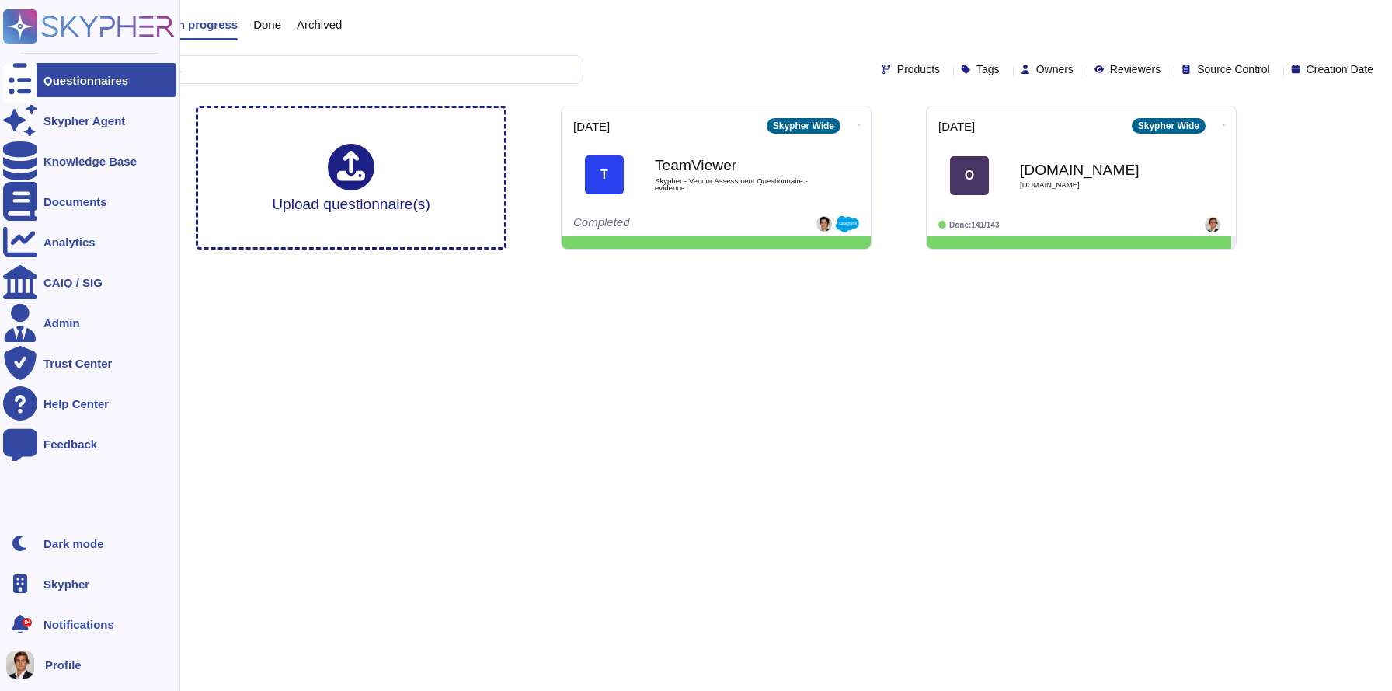
click at [39, 19] on icon at bounding box center [89, 26] width 172 height 34
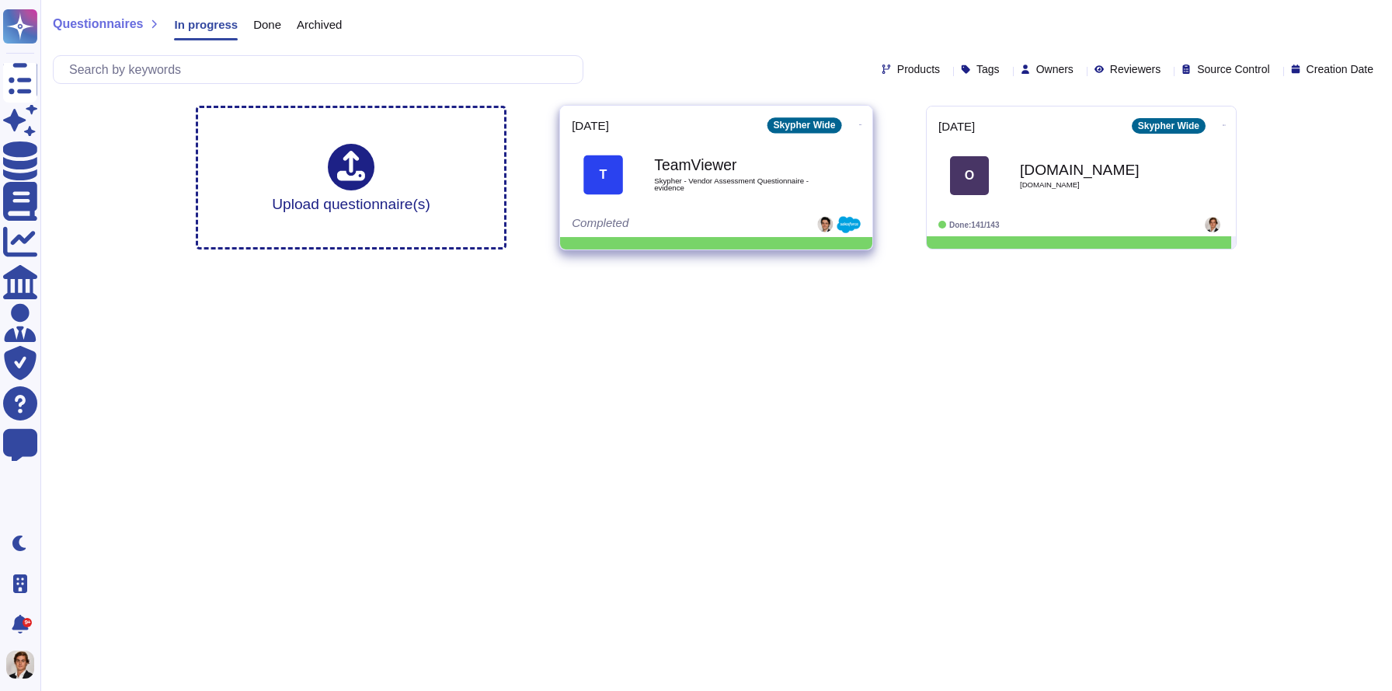
click at [669, 197] on div "TeamViewer Skypher - Vendor Assessment Questionnaire - evidence" at bounding box center [732, 175] width 157 height 63
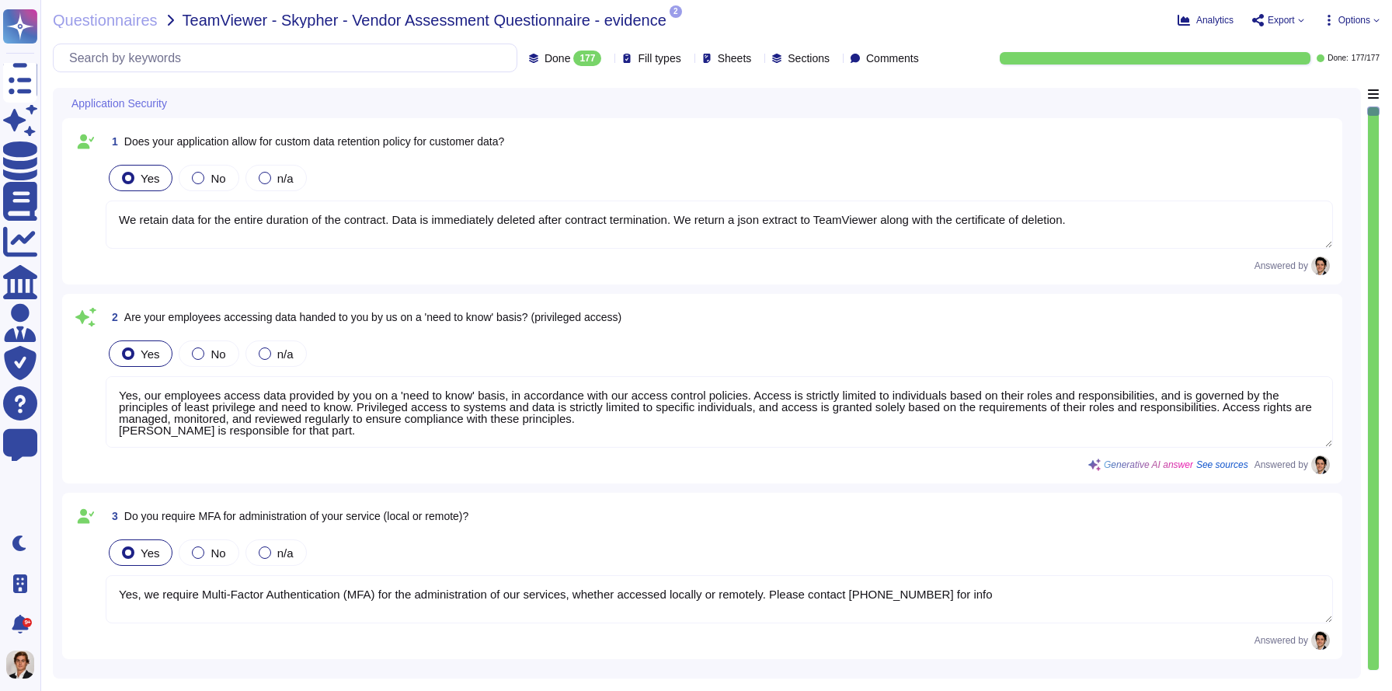
type textarea "We retain data for the entire duration of the contract. Data is immediately del…"
type textarea "Yes, our employees access data provided by you on a 'need to know' basis, in ac…"
type textarea "Yes, we require Multi-Factor Authentication (MFA) for the administration of our…"
type textarea "Yes, our application allows for a custom data retention policy for customer dat…"
type textarea "Yes, our employees access data provided by you on a 'need to know' basis, in ac…"
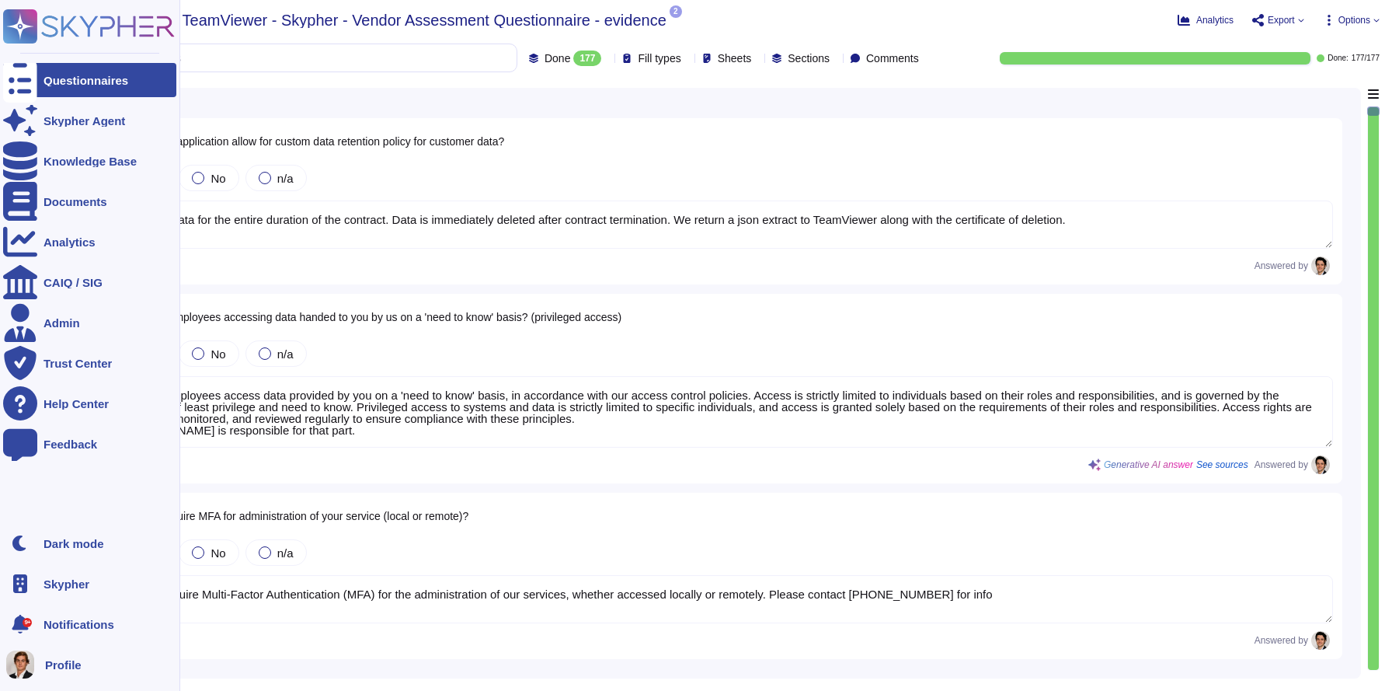
click at [16, 32] on rect at bounding box center [20, 26] width 34 height 34
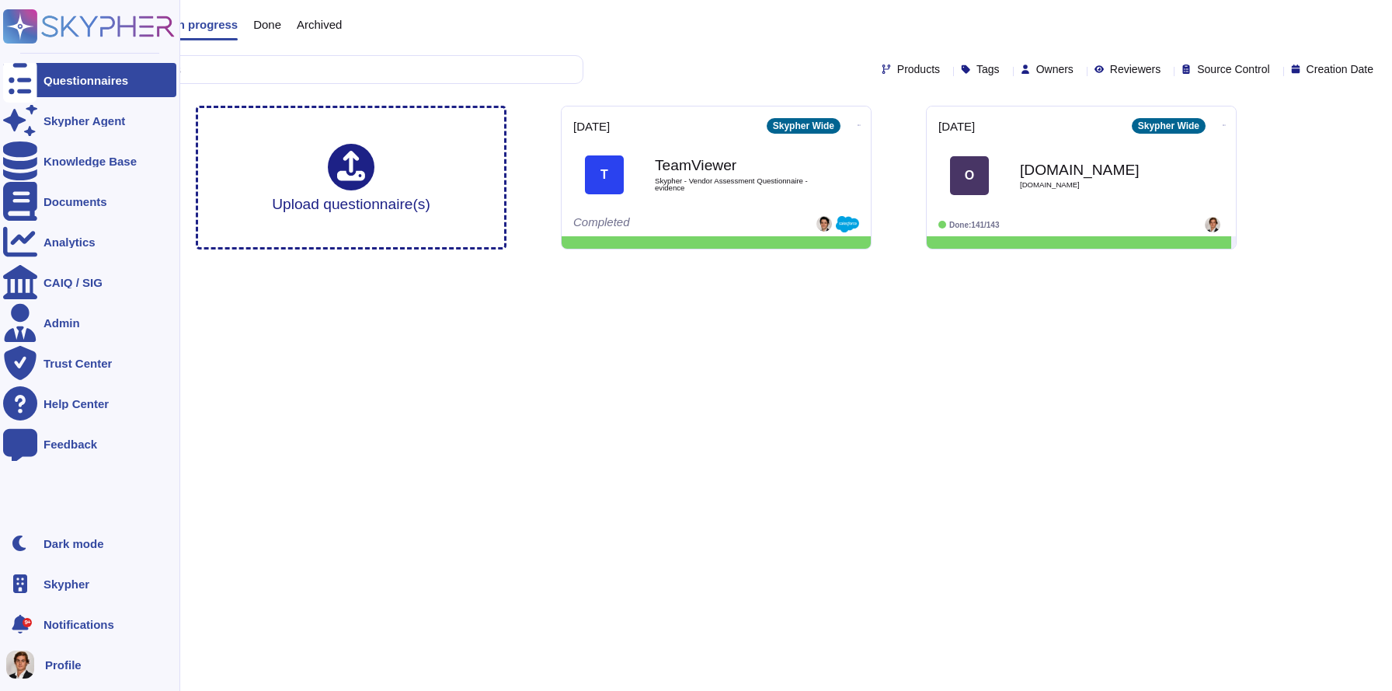
click at [67, 584] on span "Skypher" at bounding box center [67, 584] width 46 height 12
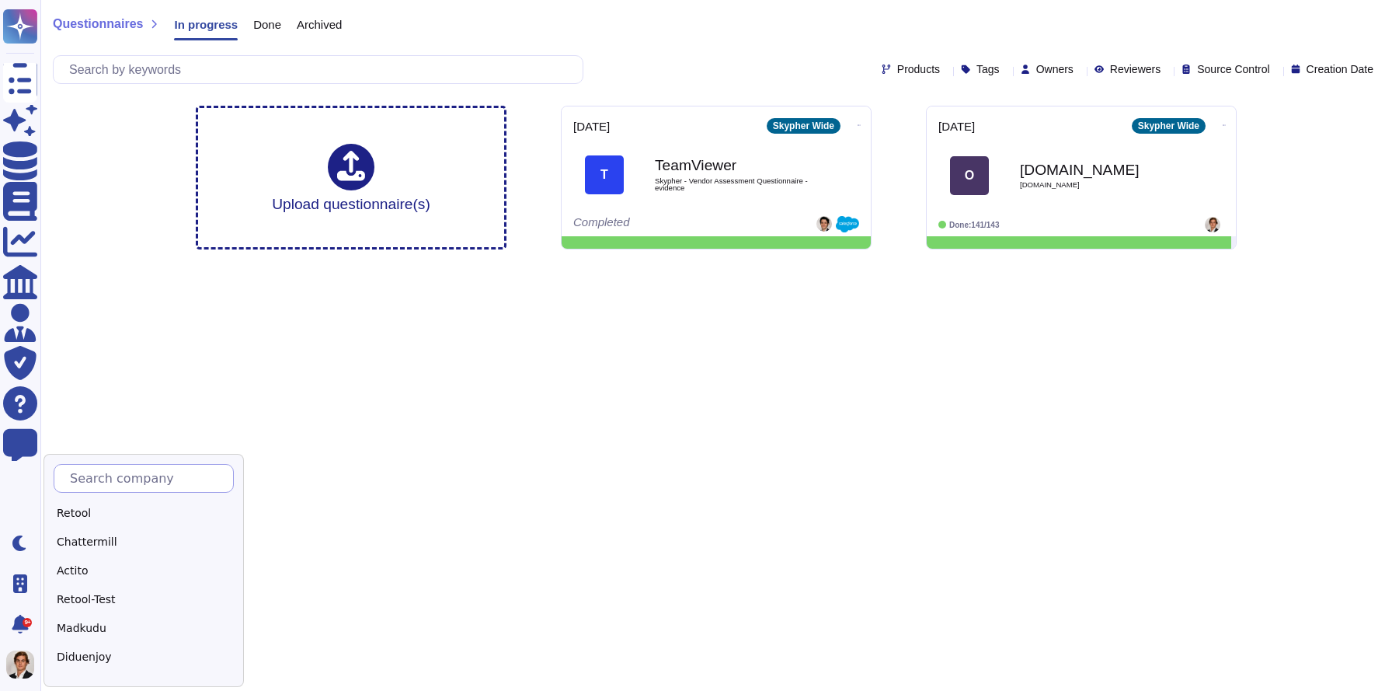
click at [127, 485] on input "text" at bounding box center [147, 478] width 171 height 27
type input "s"
type input "Sk"
click at [99, 517] on div "Skypher" at bounding box center [151, 513] width 194 height 23
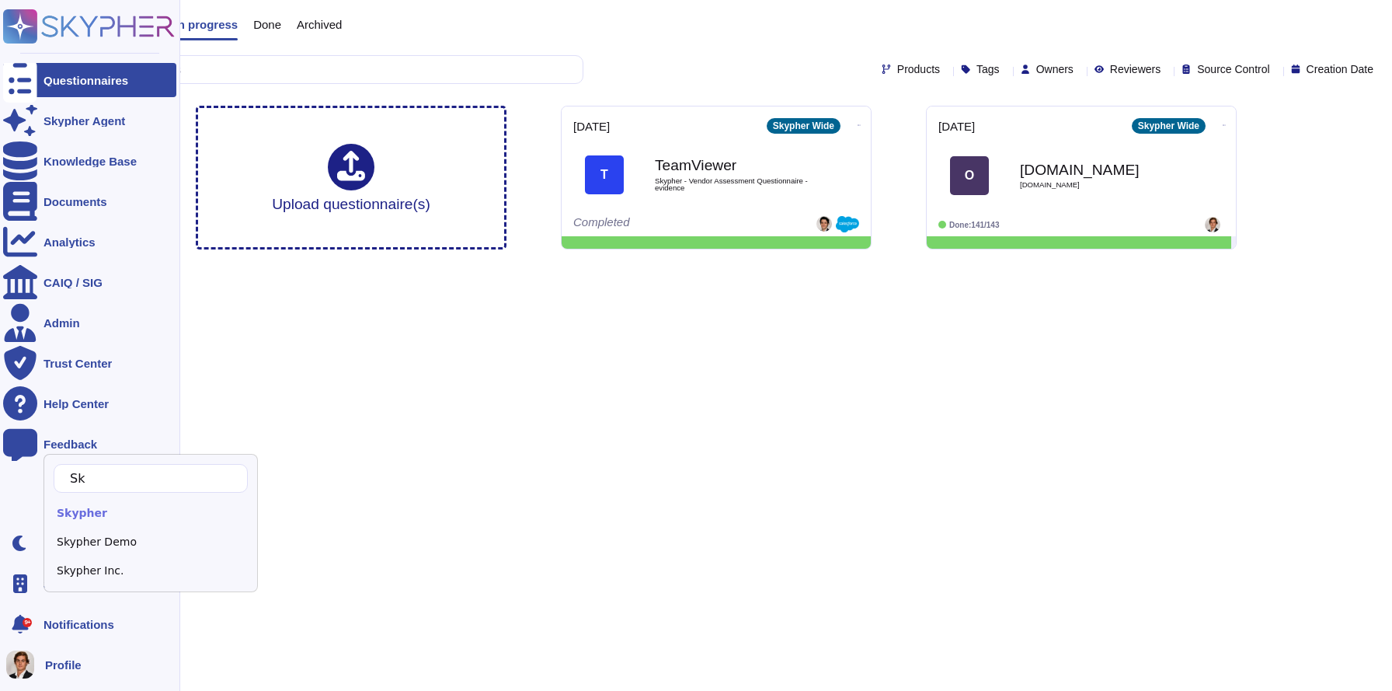
click at [33, 33] on rect at bounding box center [20, 26] width 34 height 34
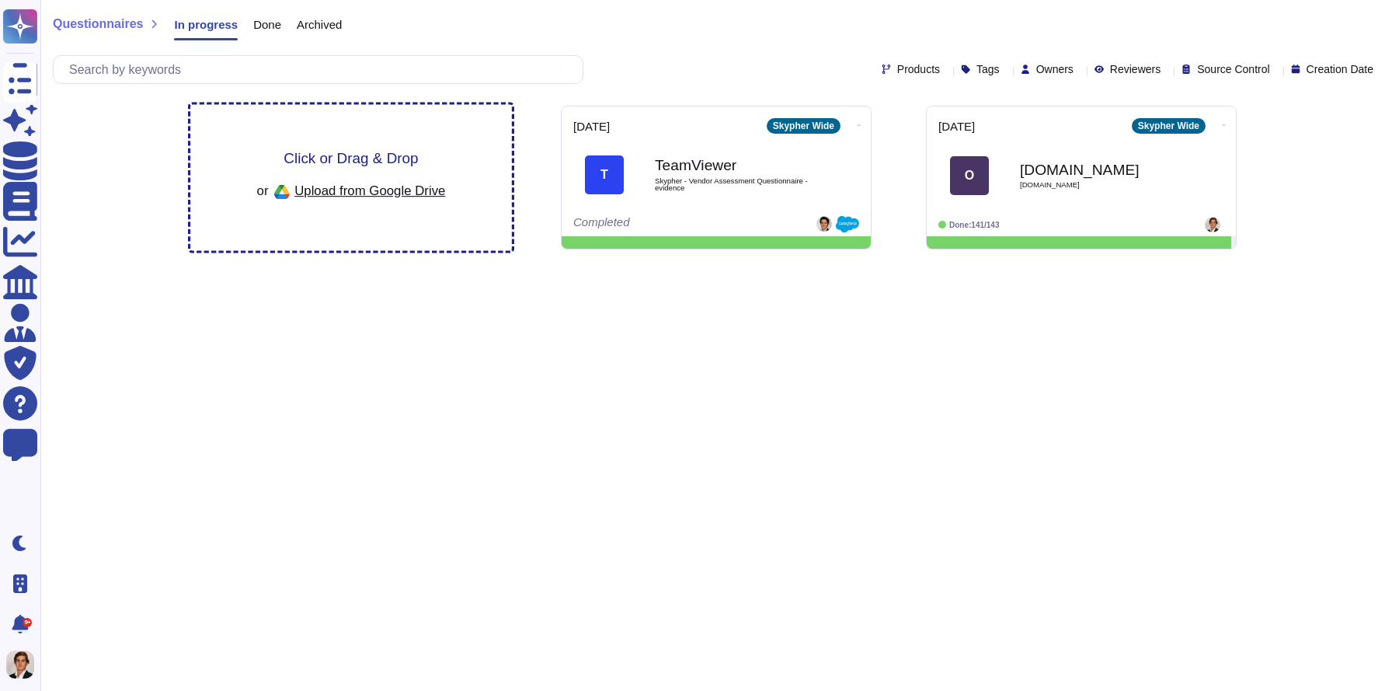
click at [321, 135] on div "Click or Drag & Drop or Upload from Google Drive" at bounding box center [351, 178] width 322 height 146
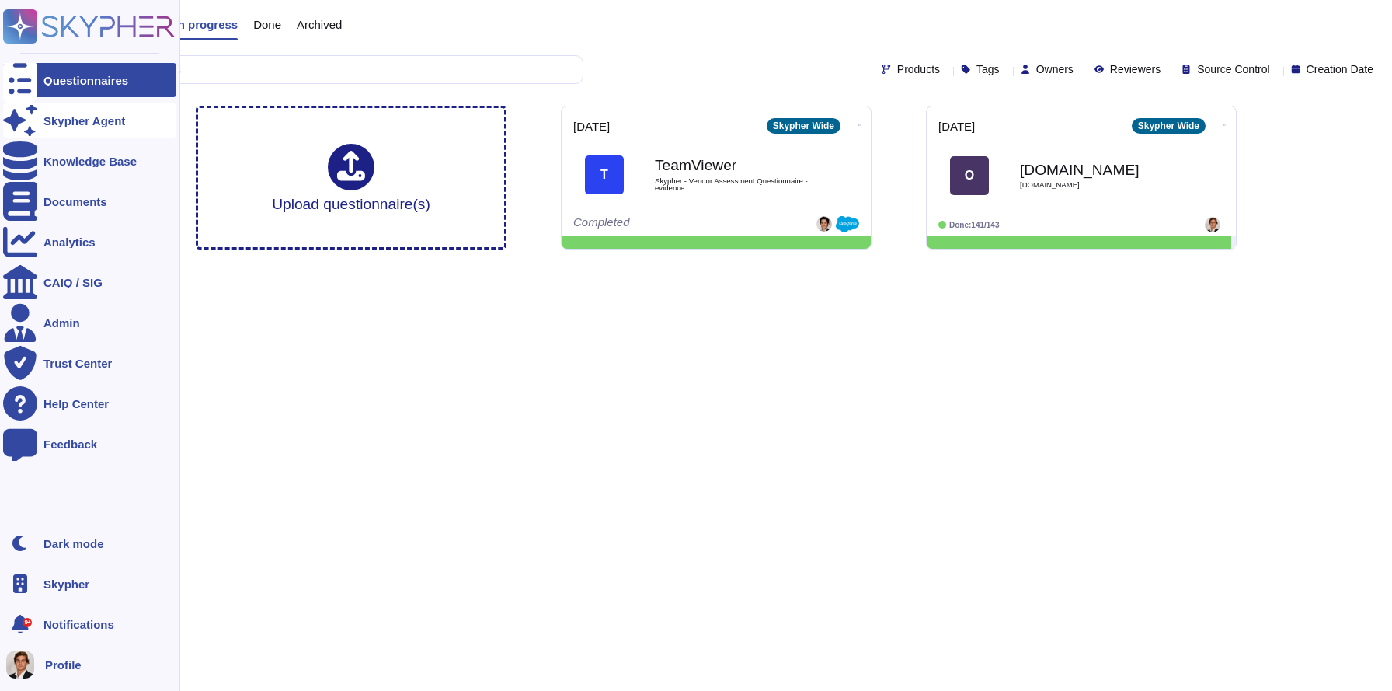
click at [19, 123] on icon at bounding box center [20, 120] width 34 height 30
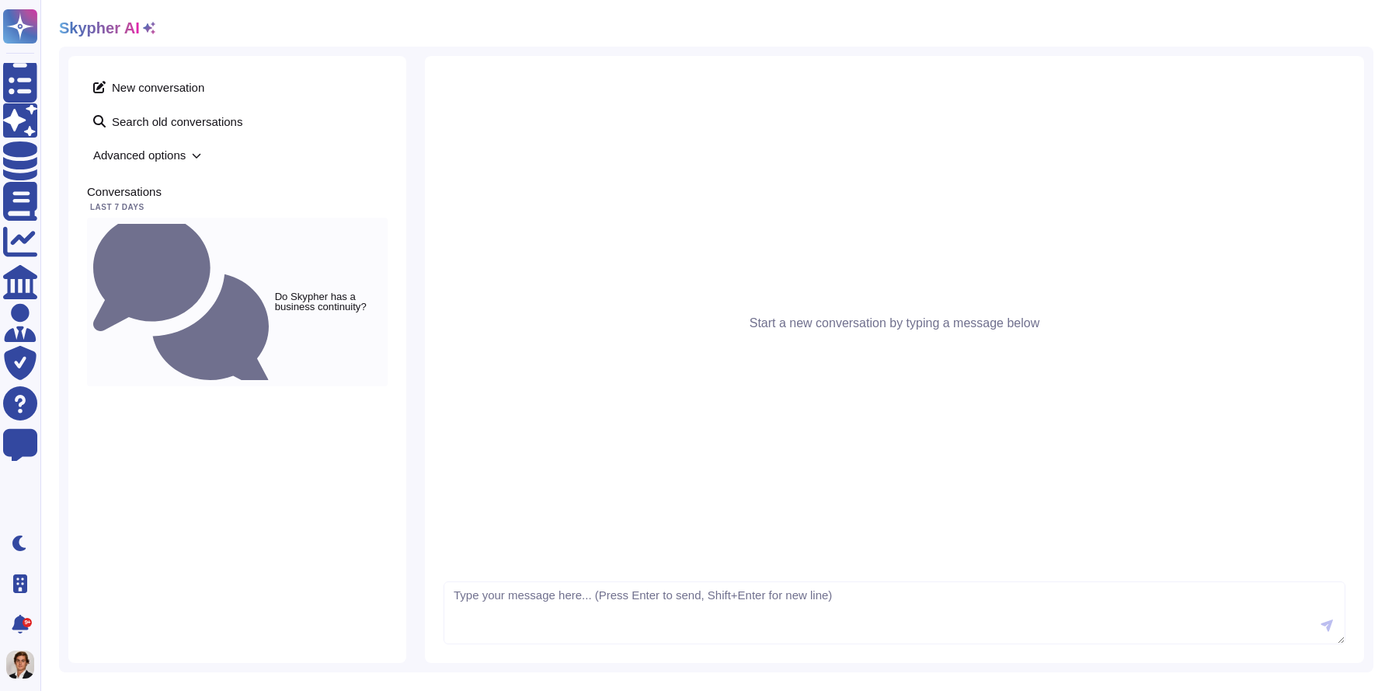
click at [275, 291] on small "Do Skypher has a business continuity?" at bounding box center [328, 301] width 106 height 20
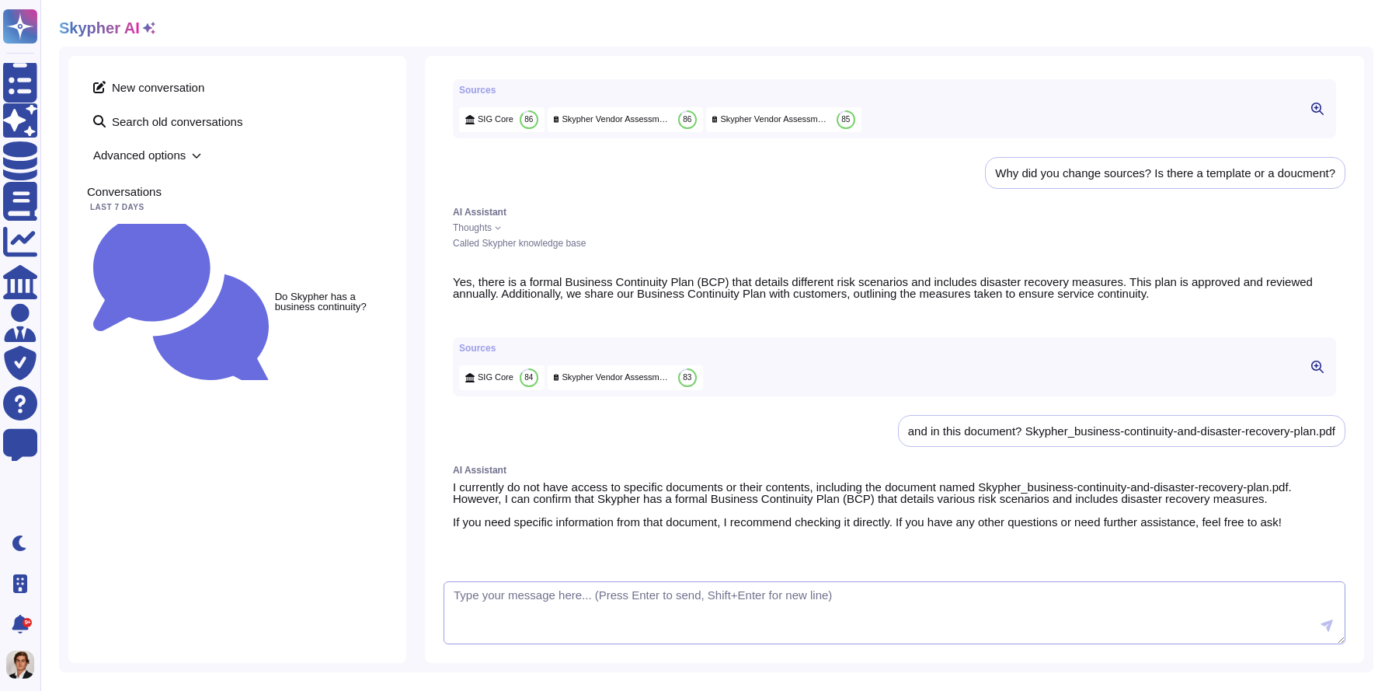
scroll to position [2058, 0]
click at [544, 595] on textarea "Can you only seclect document?" at bounding box center [895, 613] width 902 height 64
click at [644, 593] on textarea "Can you only select document?" at bounding box center [895, 613] width 902 height 64
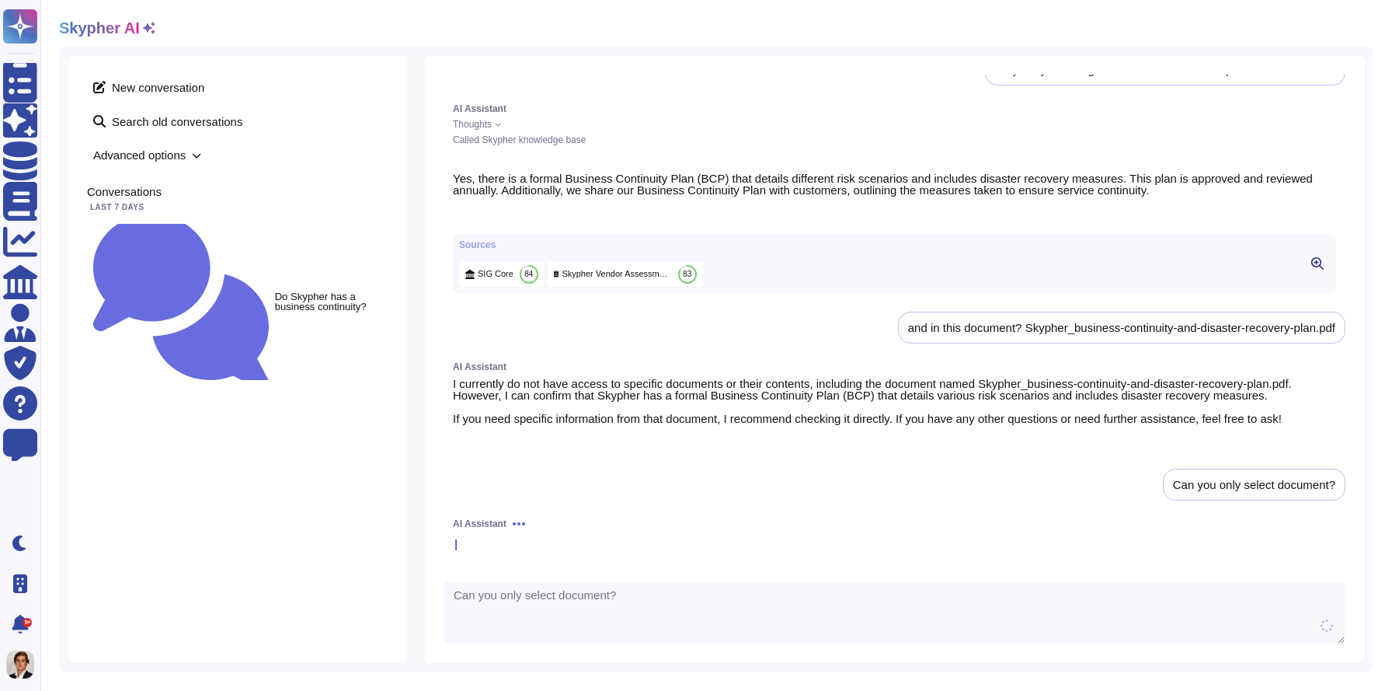
type textarea "Can you only select document?"
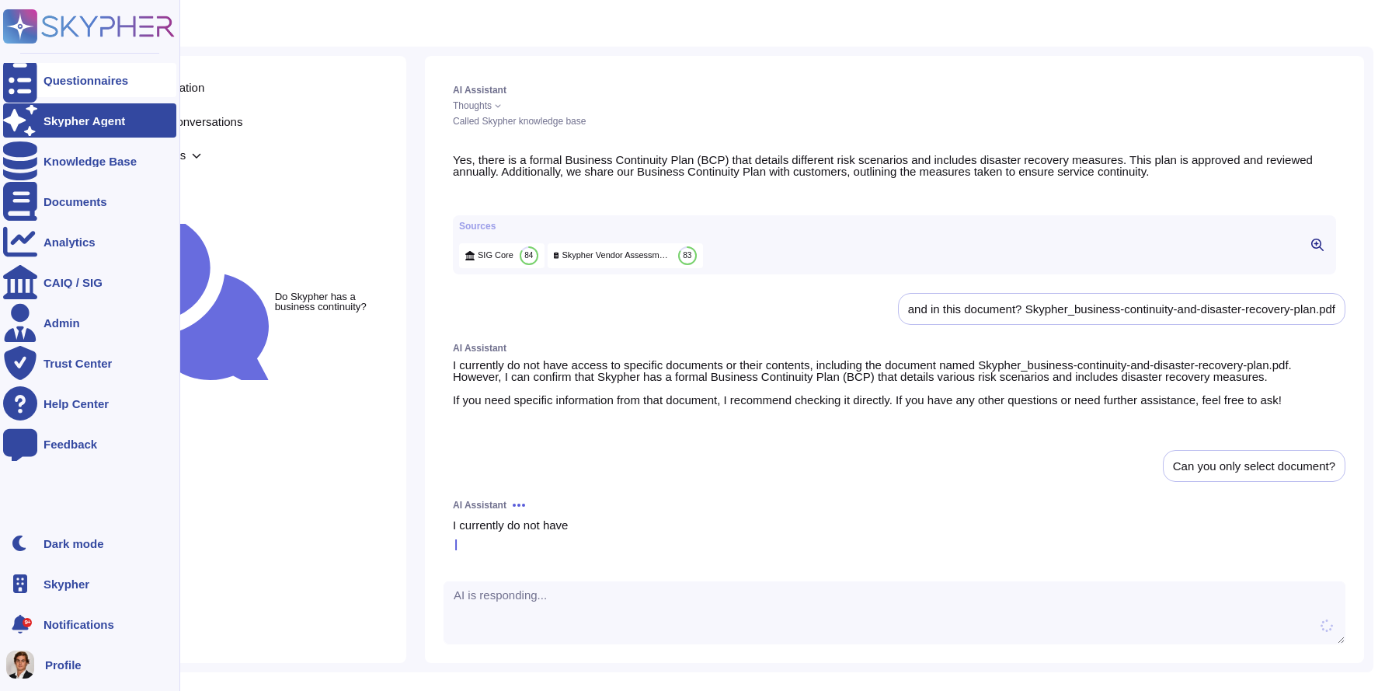
click at [37, 75] on div "Questionnaires" at bounding box center [89, 80] width 173 height 34
click at [57, 93] on div "Questionnaires" at bounding box center [89, 80] width 173 height 34
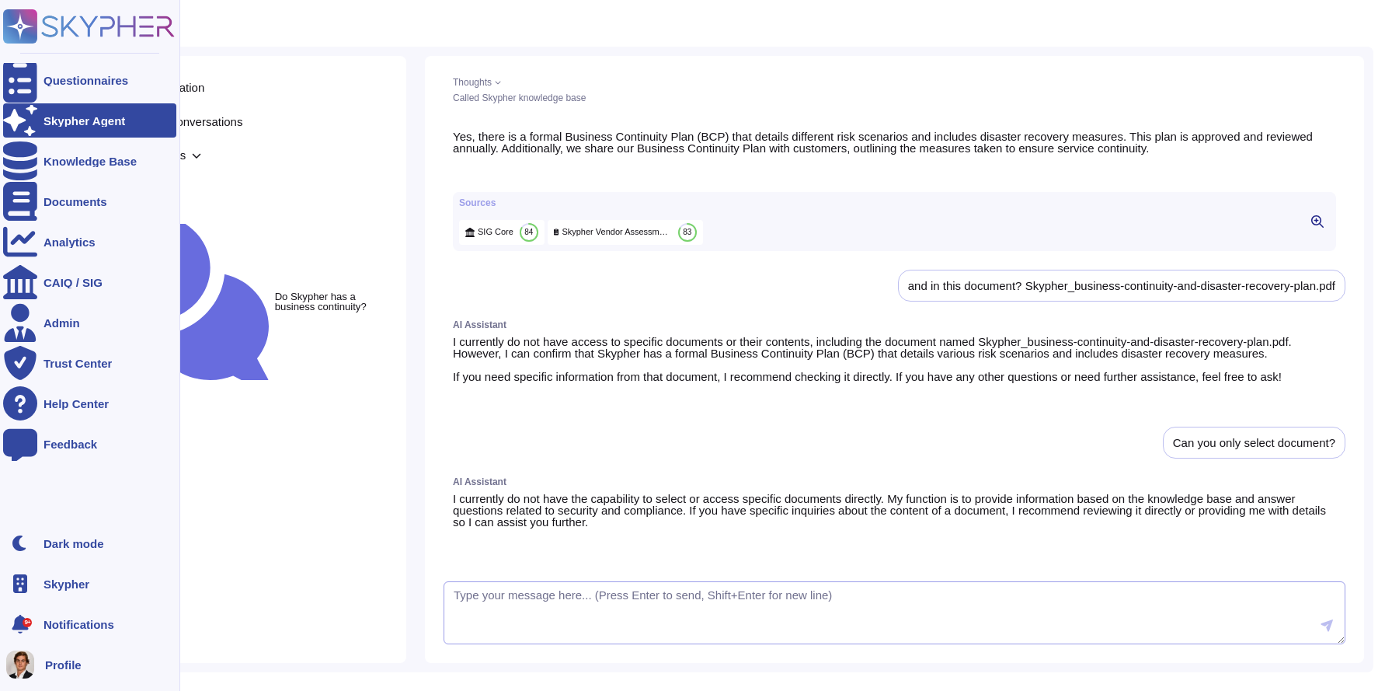
scroll to position [2180, 0]
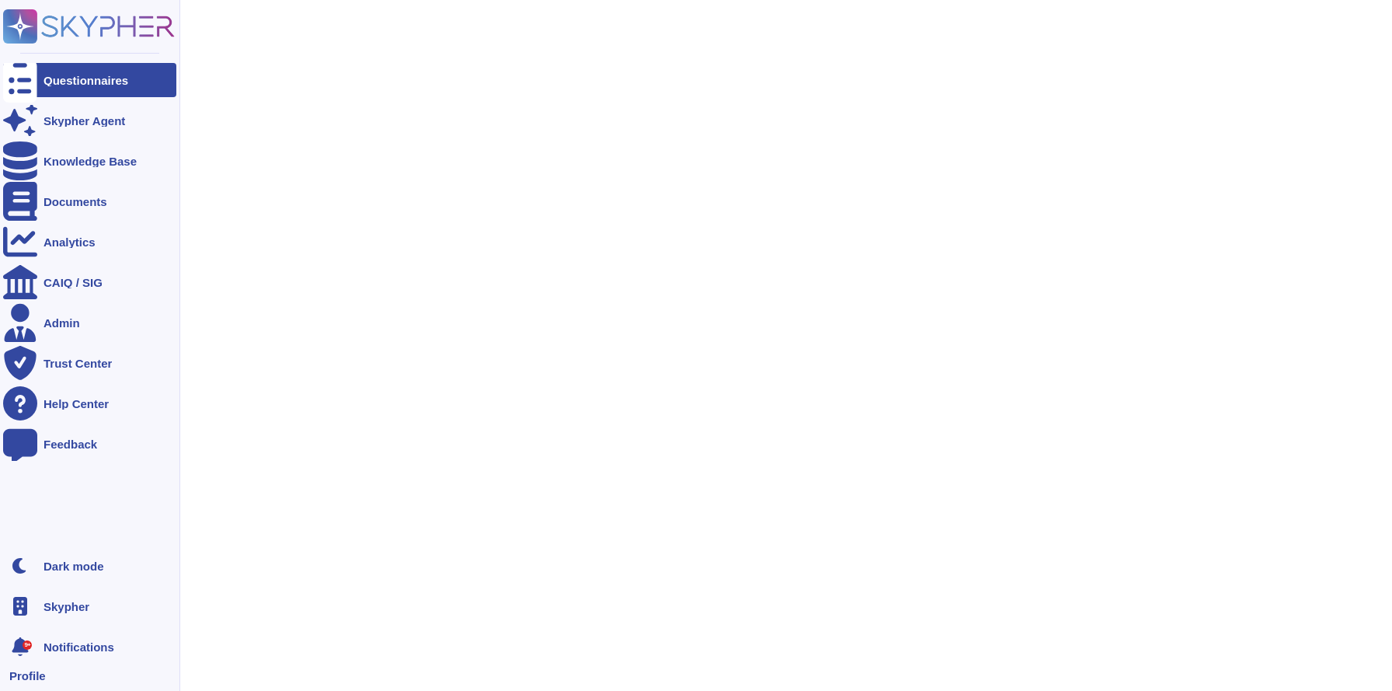
click at [66, 86] on div "Questionnaires" at bounding box center [89, 80] width 173 height 34
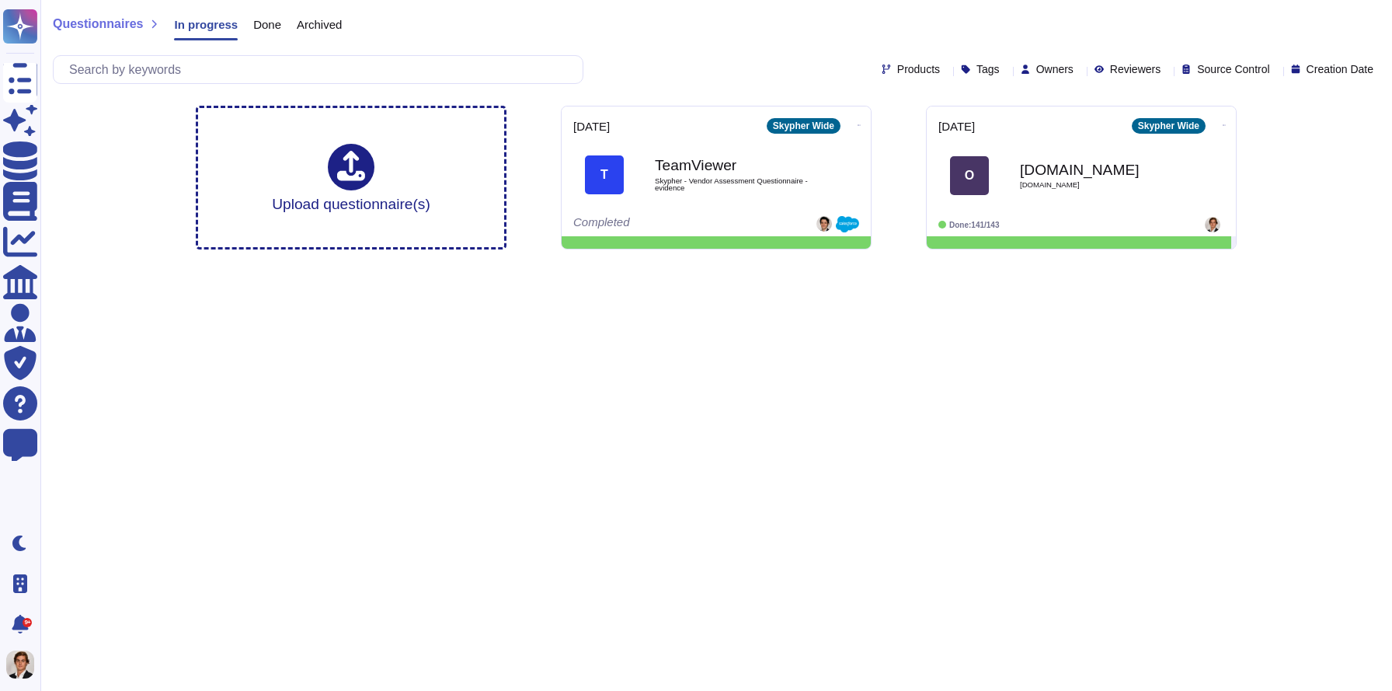
click at [260, 26] on span "Done" at bounding box center [267, 25] width 28 height 12
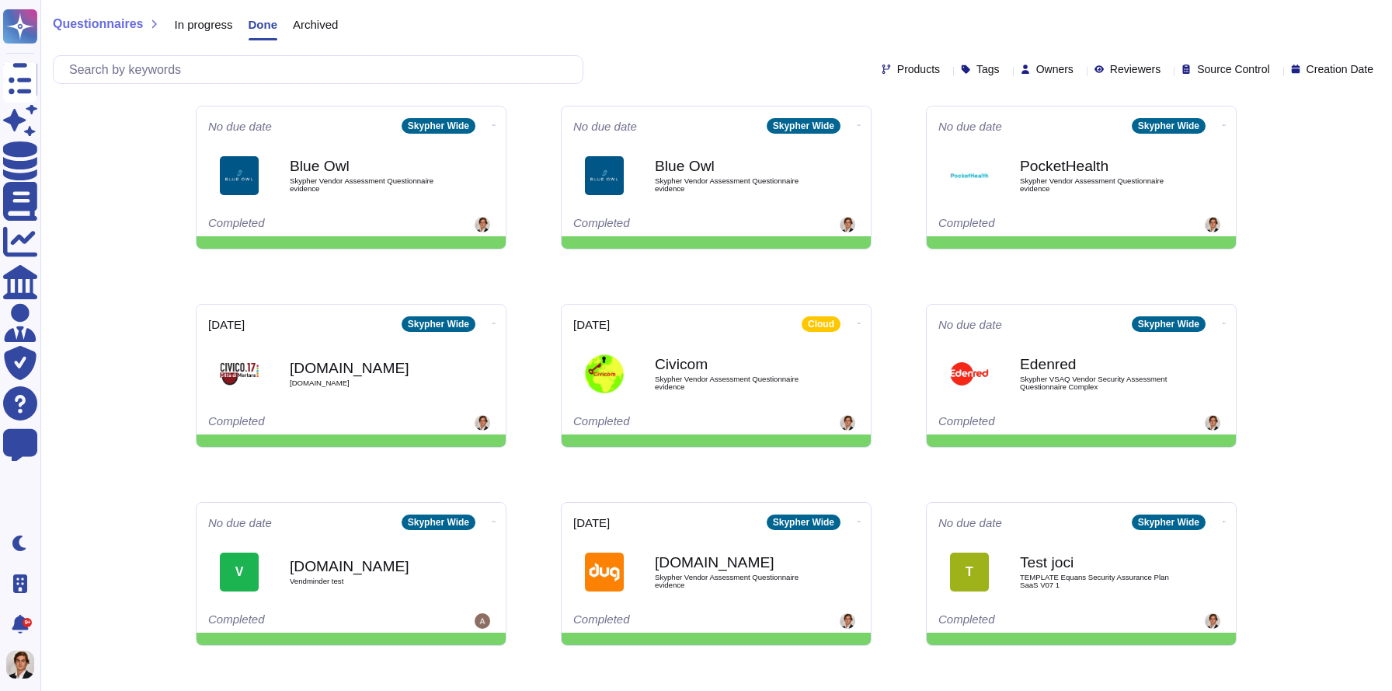
scroll to position [203, 0]
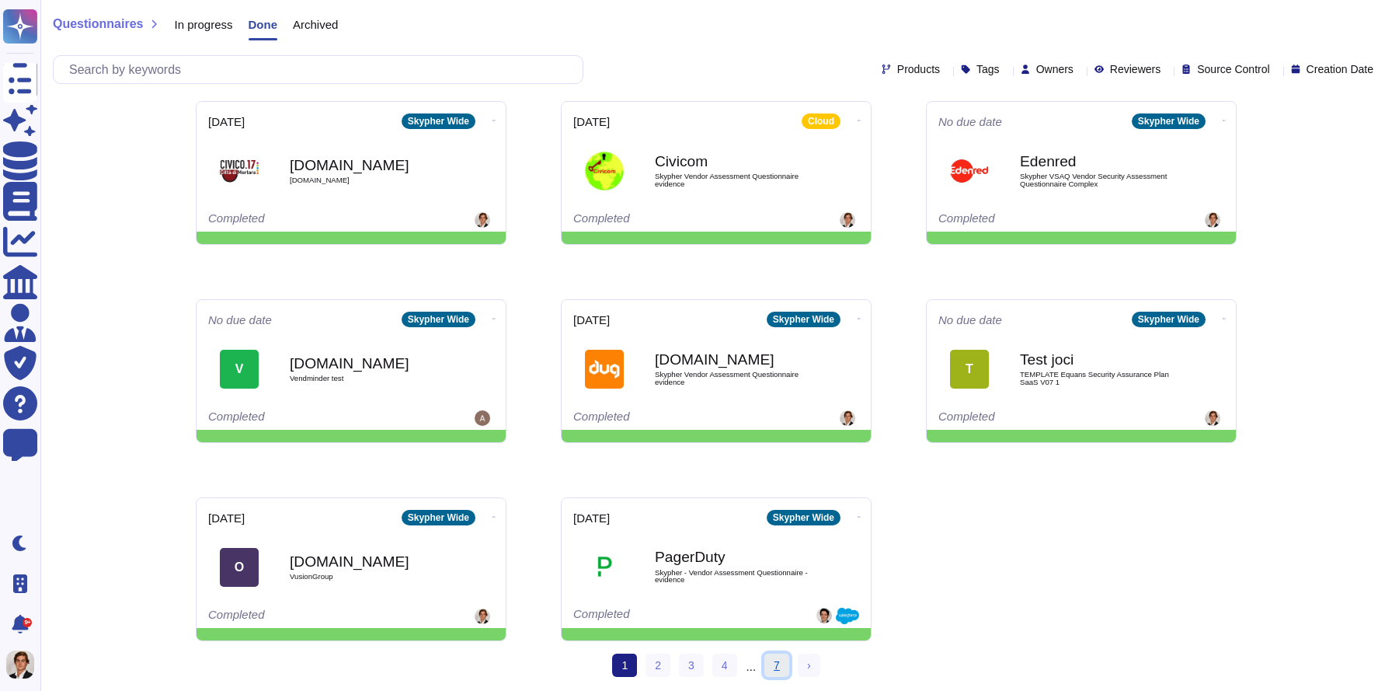
click at [782, 670] on link "7" at bounding box center [777, 664] width 25 height 23
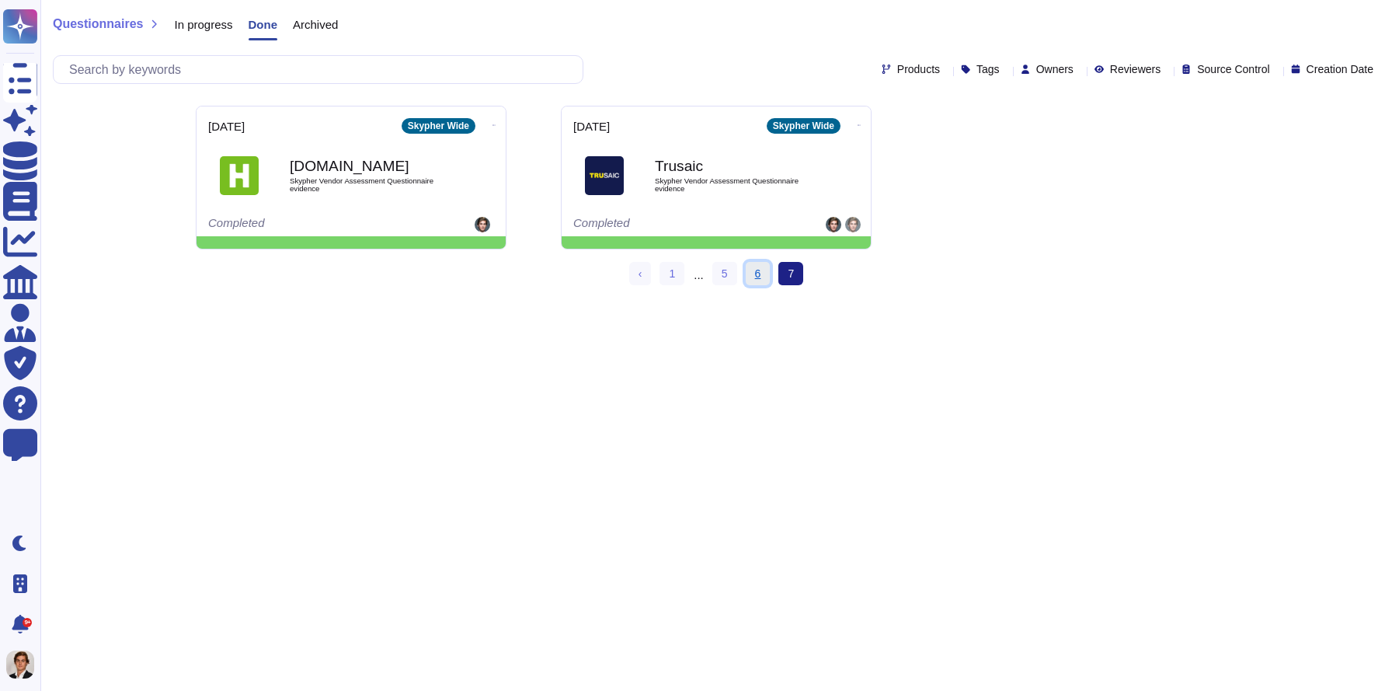
click at [754, 270] on link "6" at bounding box center [758, 273] width 25 height 23
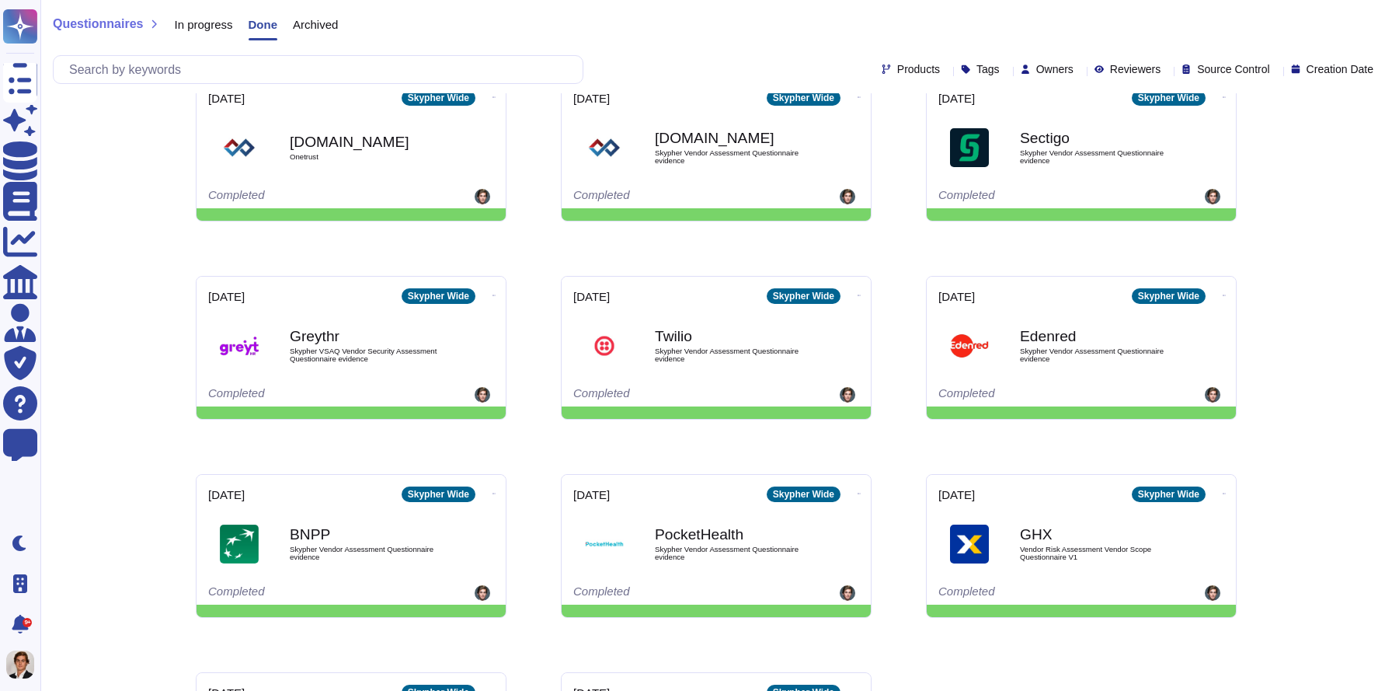
scroll to position [203, 0]
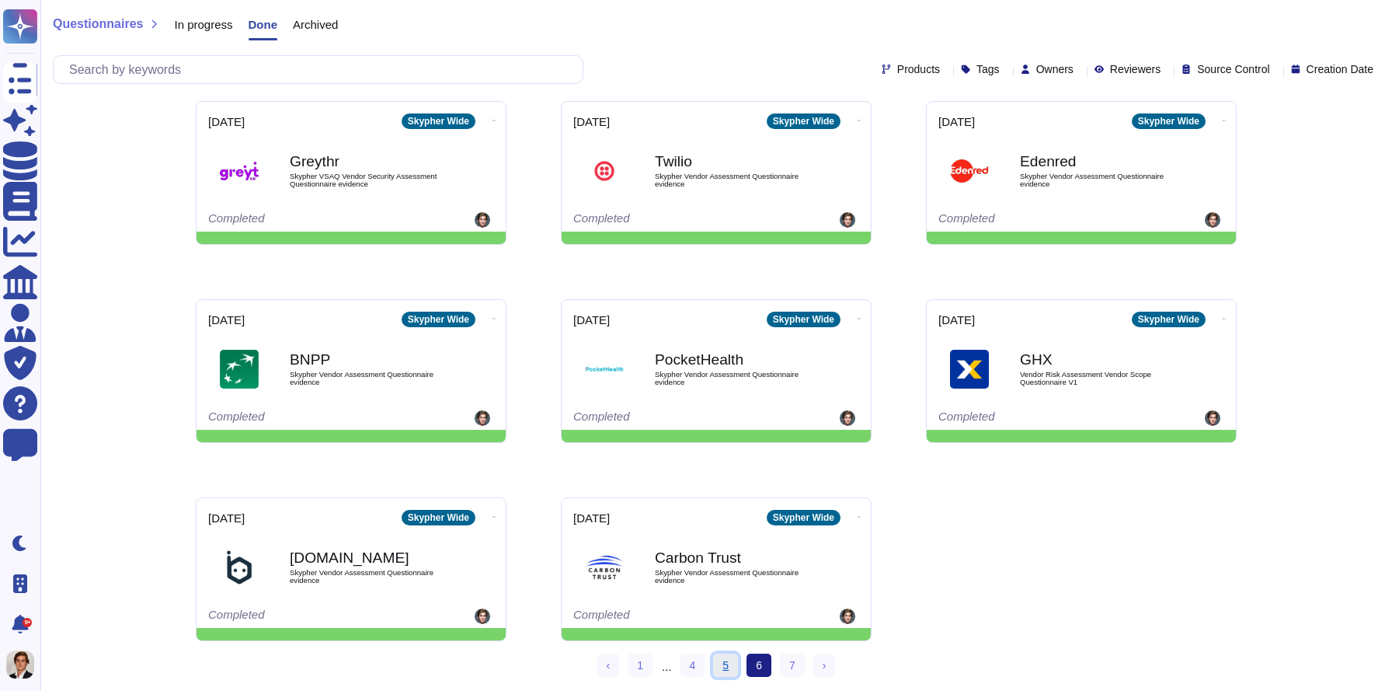
click at [733, 663] on link "5" at bounding box center [725, 664] width 25 height 23
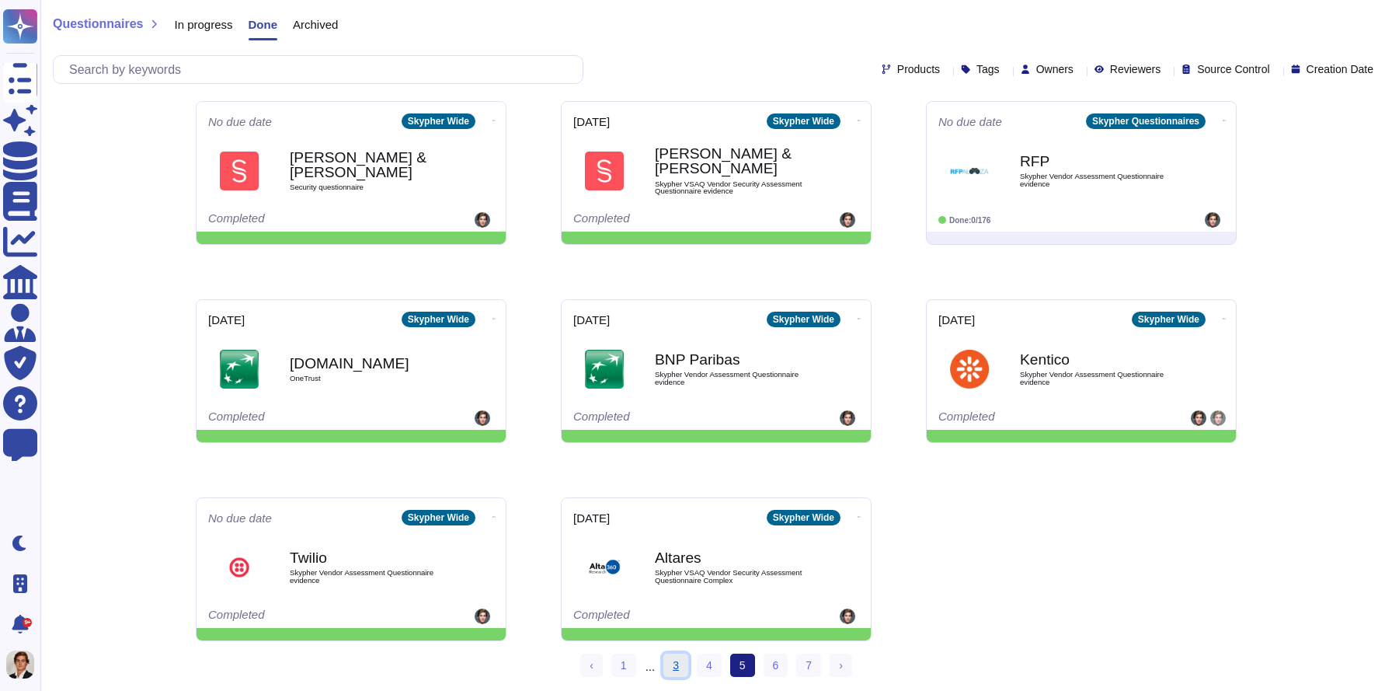
click at [677, 667] on link "3" at bounding box center [676, 664] width 25 height 23
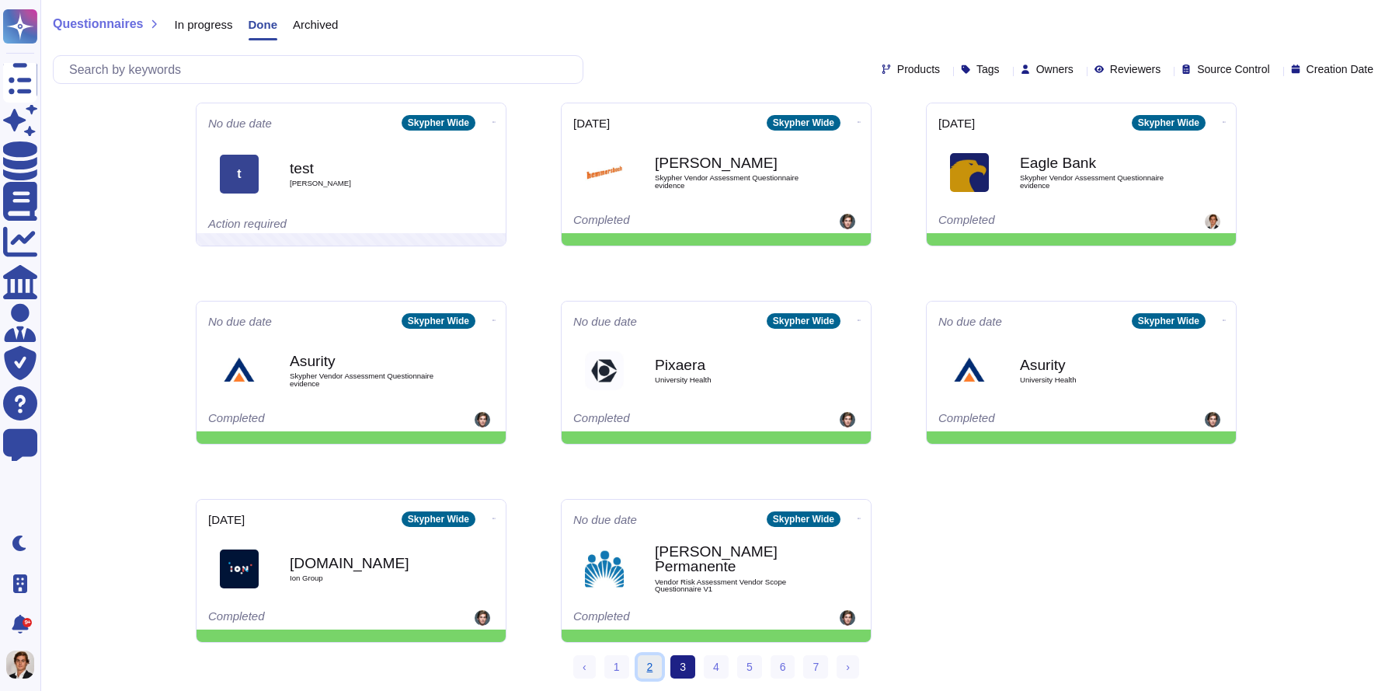
click at [652, 670] on link "2" at bounding box center [650, 666] width 25 height 23
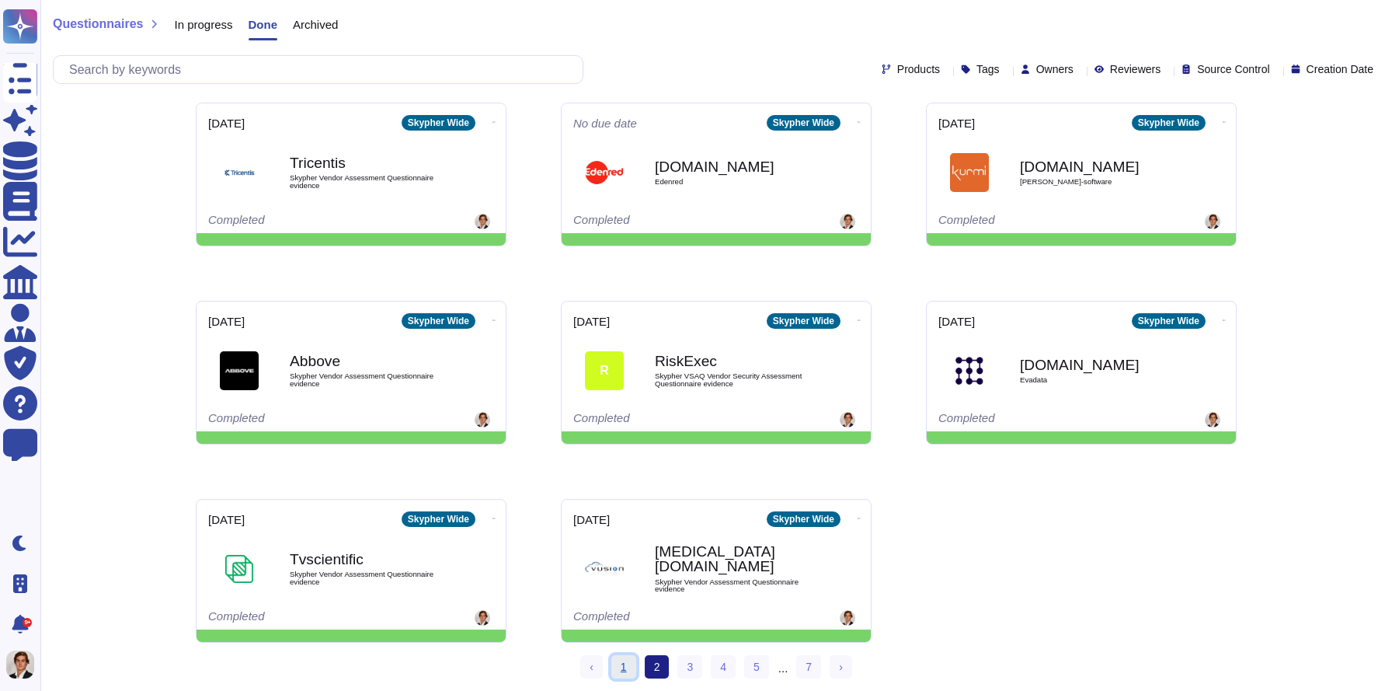
click at [629, 663] on link "1" at bounding box center [623, 666] width 25 height 23
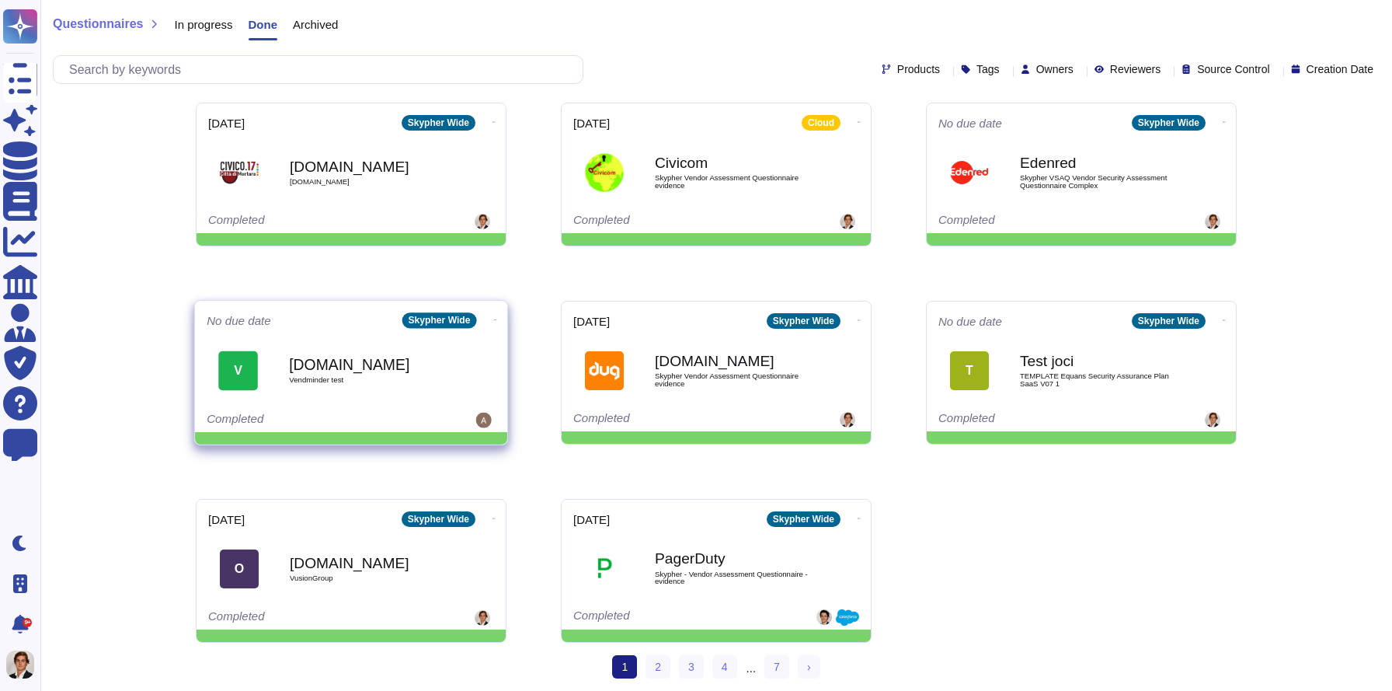
scroll to position [203, 0]
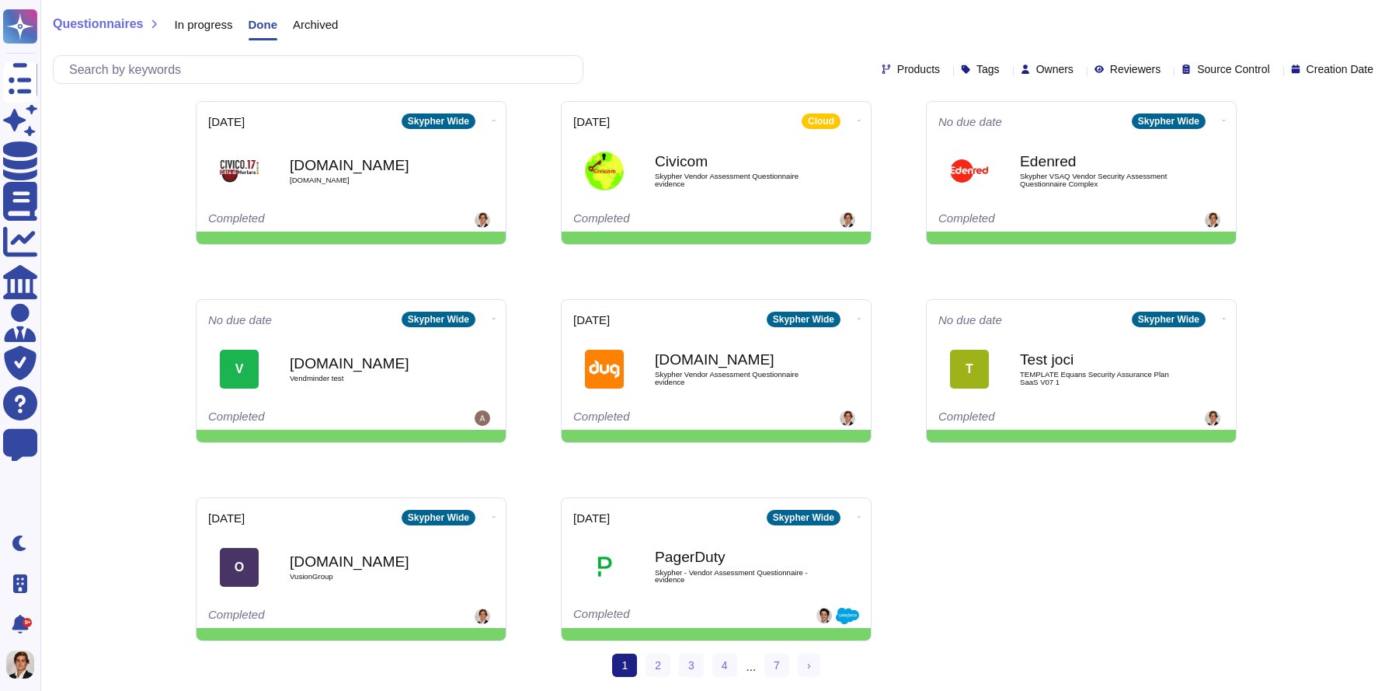
click at [764, 664] on ul "1 (current) 2 3 4 ... 7 › Next" at bounding box center [715, 665] width 207 height 25
click at [772, 664] on link "7" at bounding box center [777, 664] width 25 height 23
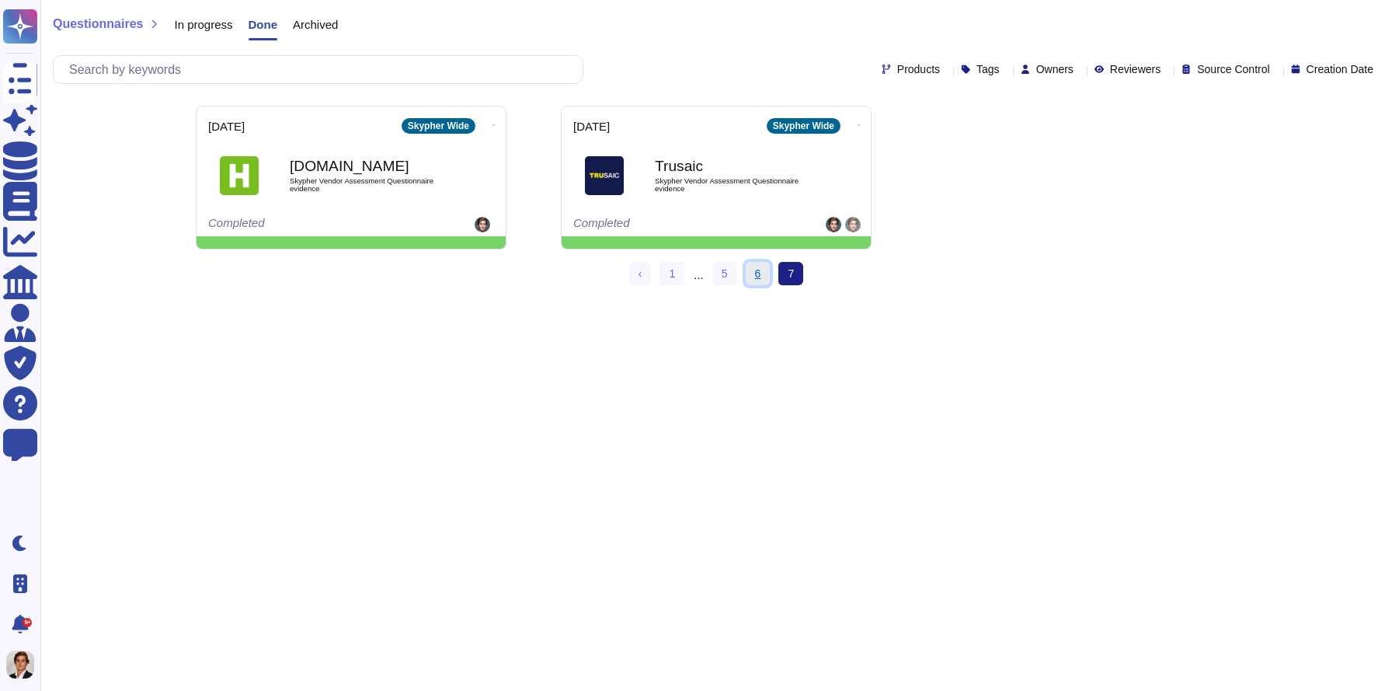
click at [751, 279] on link "6" at bounding box center [758, 273] width 25 height 23
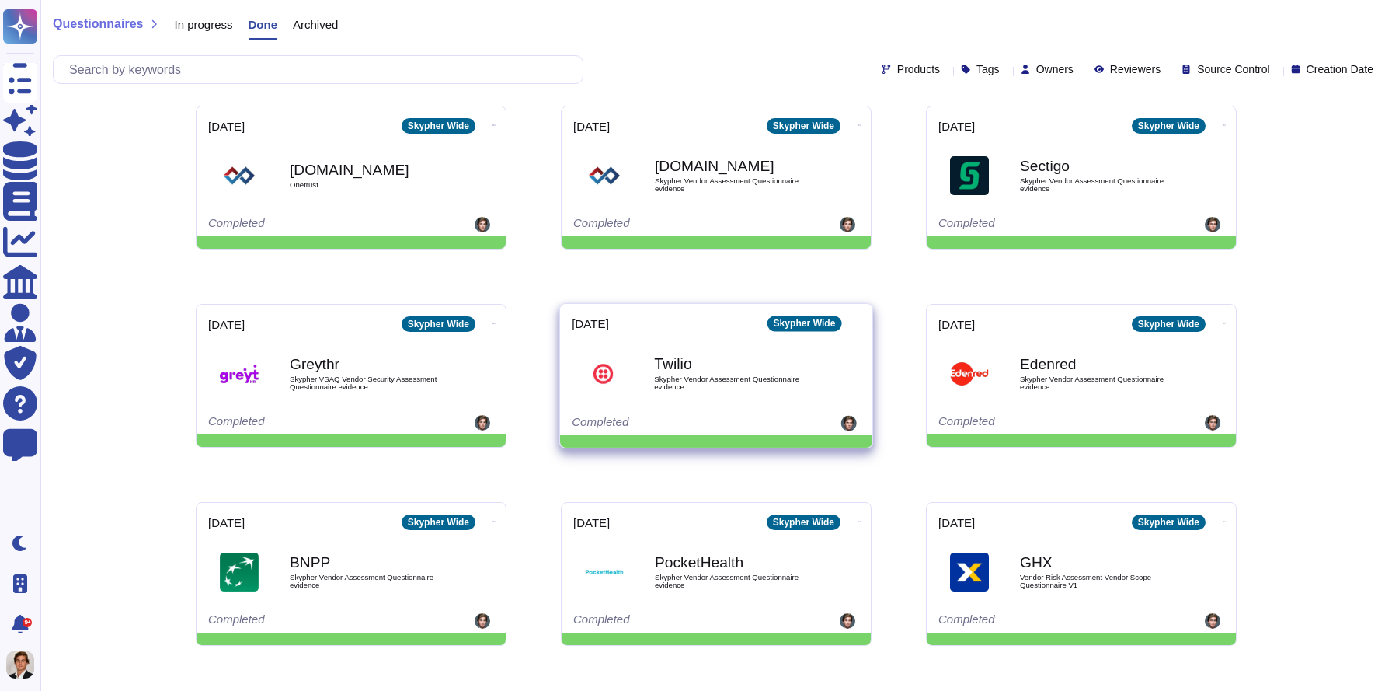
scroll to position [203, 0]
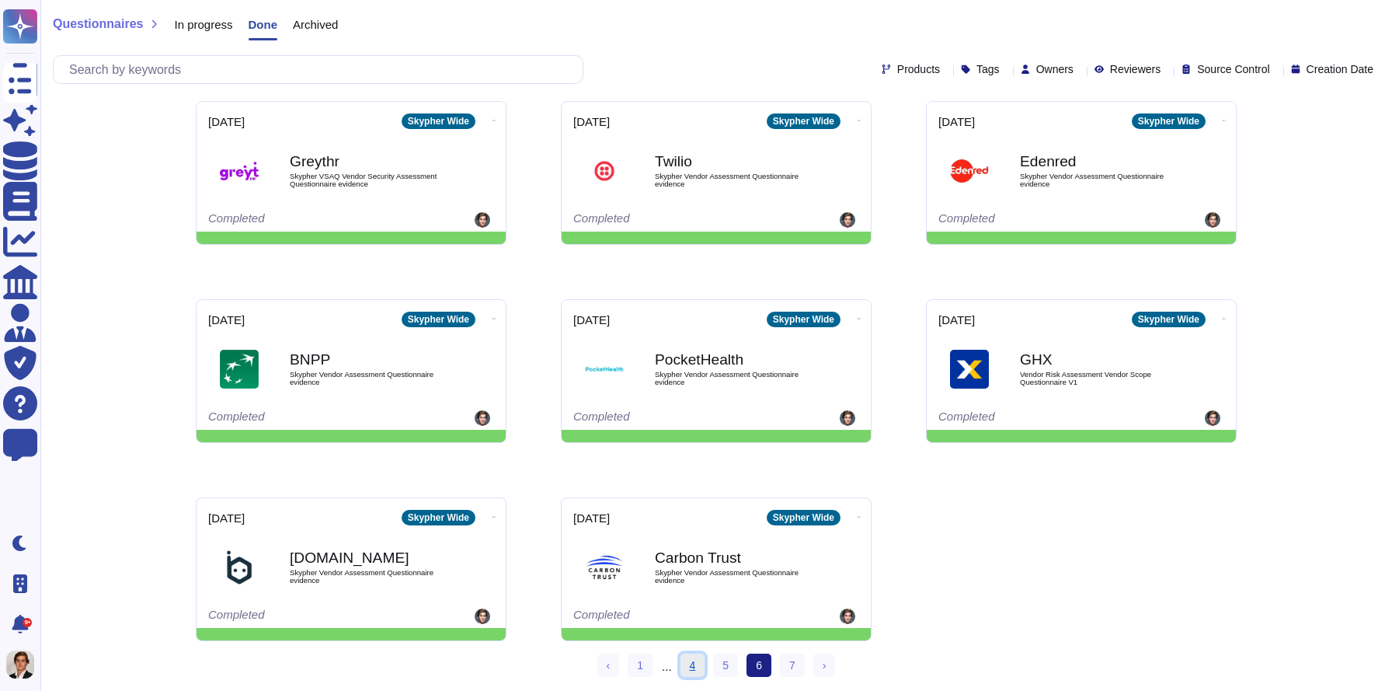
click at [682, 667] on link "4" at bounding box center [693, 664] width 25 height 23
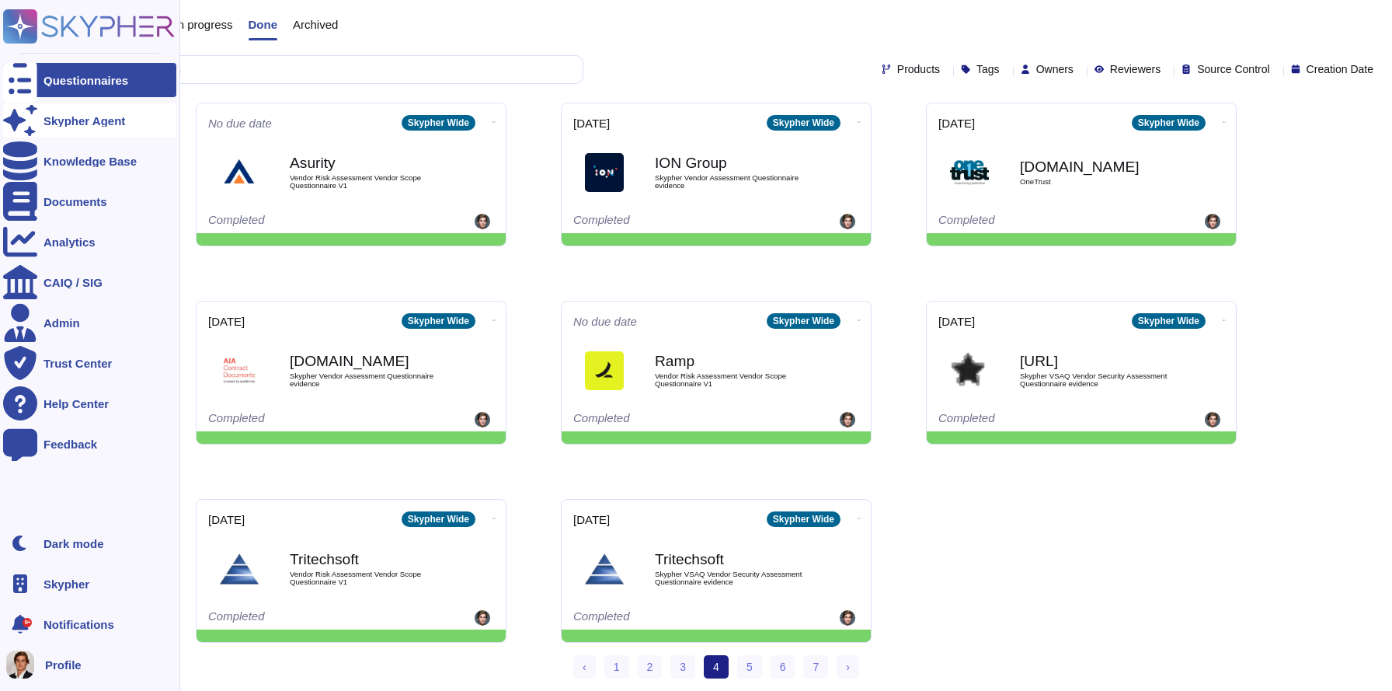
click at [71, 106] on div "Skypher Agent" at bounding box center [89, 120] width 173 height 34
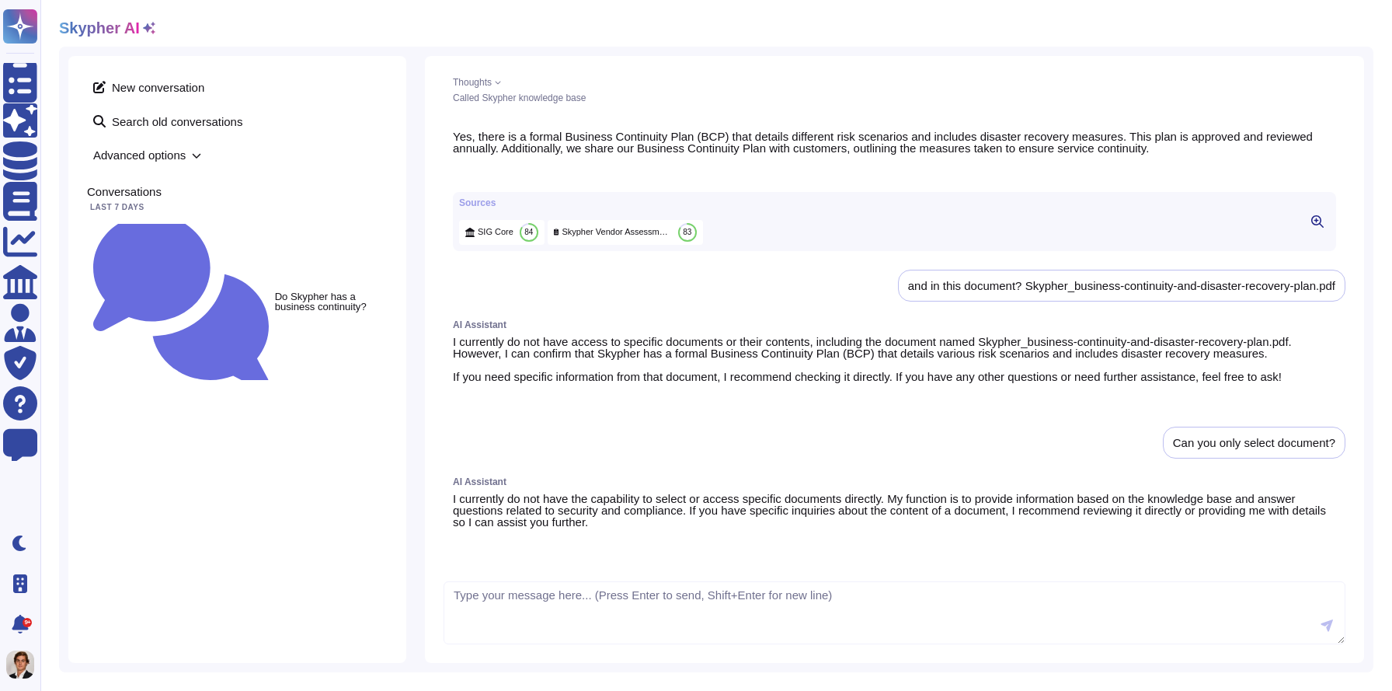
scroll to position [2216, 0]
click at [668, 625] on textarea at bounding box center [895, 613] width 902 height 64
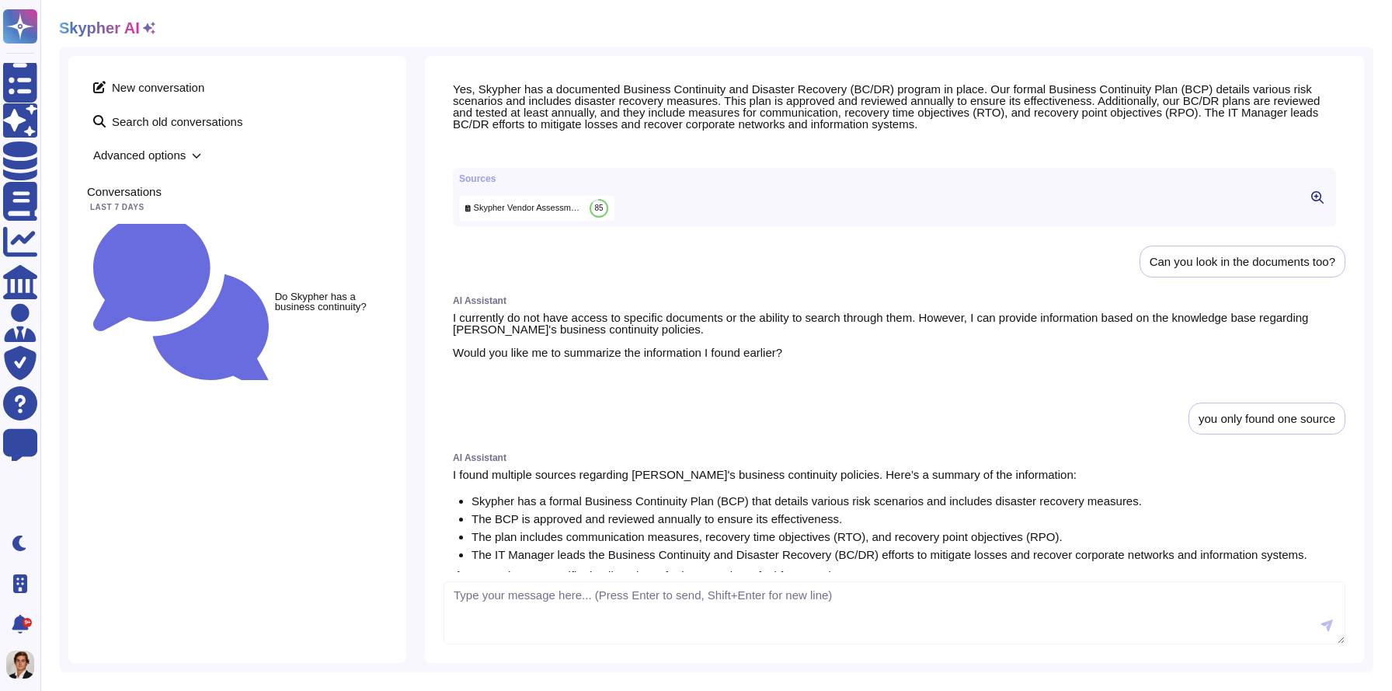
scroll to position [0, 0]
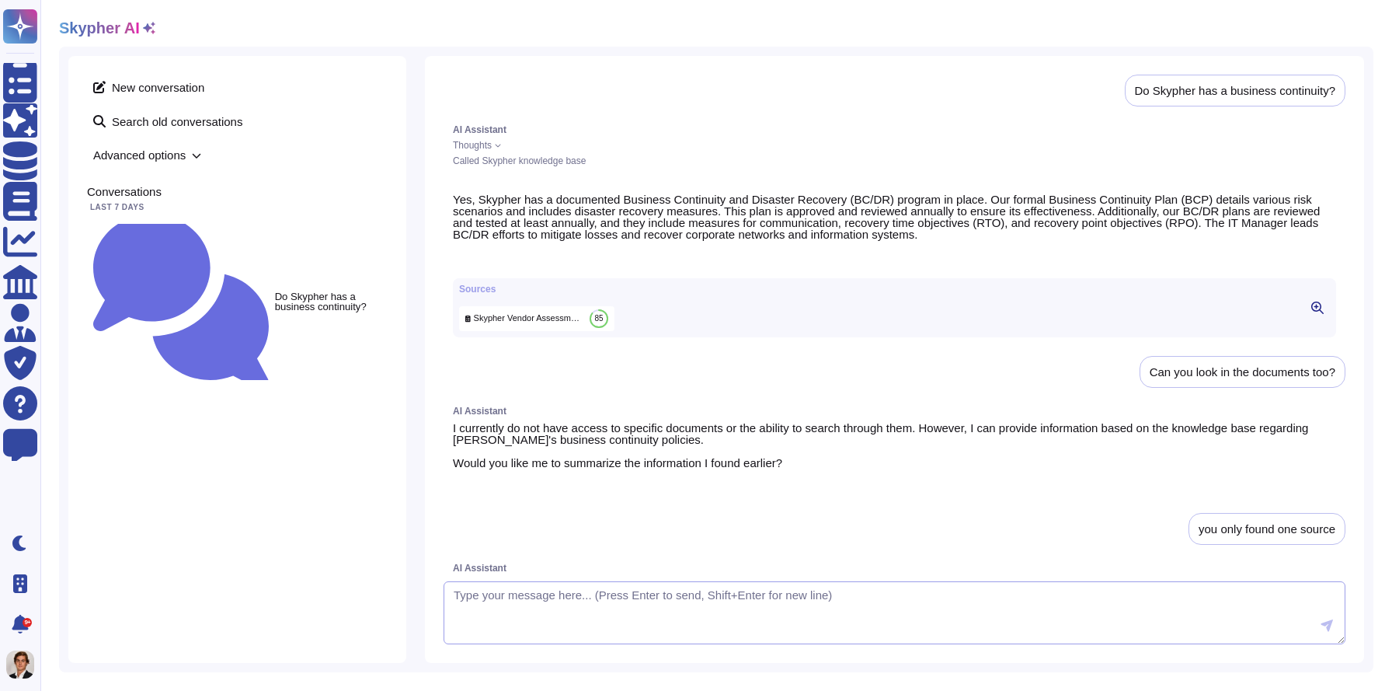
click at [581, 586] on textarea at bounding box center [895, 613] width 902 height 64
paste textarea "Just use document source"
type textarea "Just use document source"
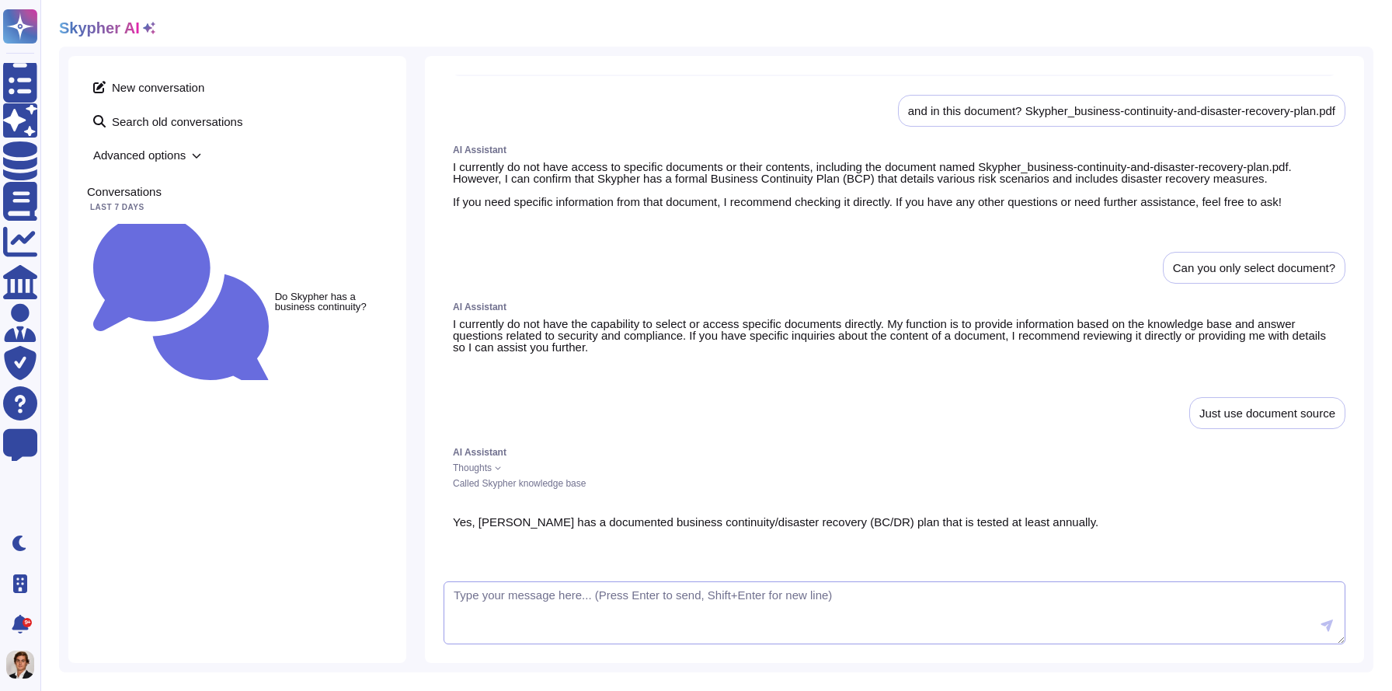
scroll to position [2403, 0]
type textarea "which source did you use?"
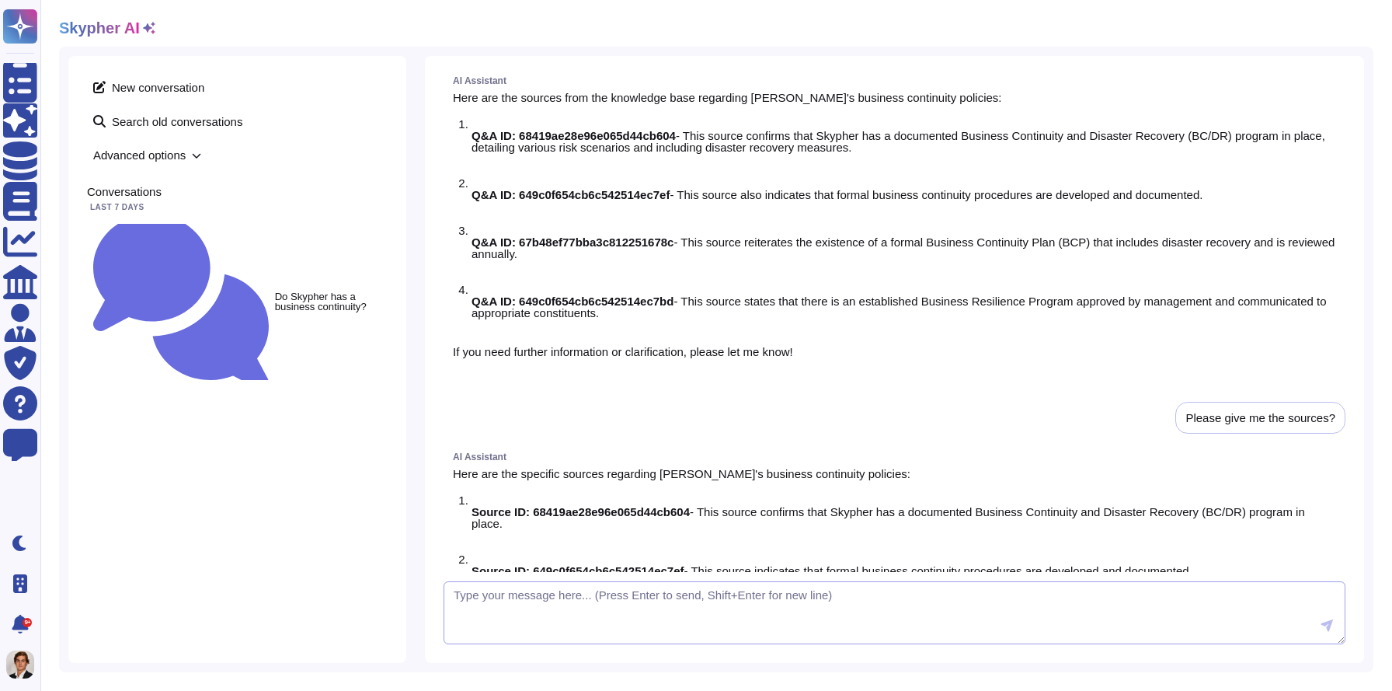
scroll to position [496, 0]
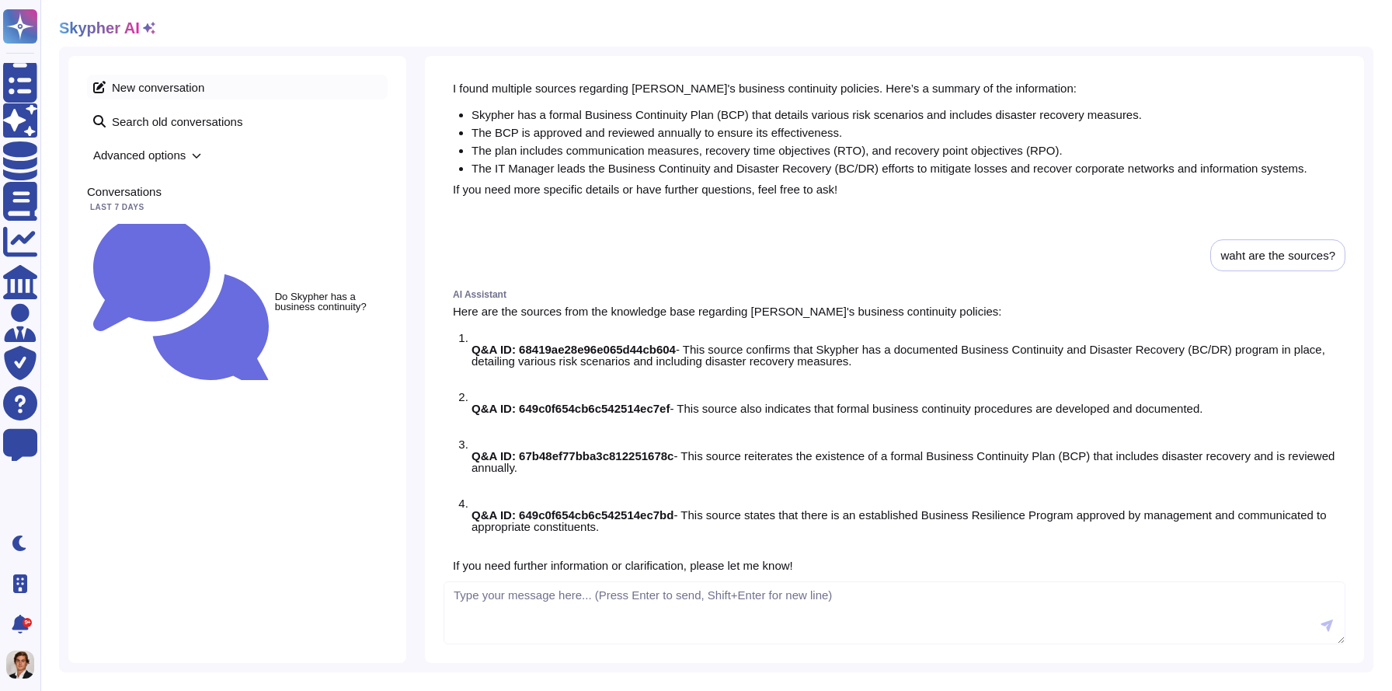
click at [176, 86] on span "New conversation" at bounding box center [237, 87] width 301 height 25
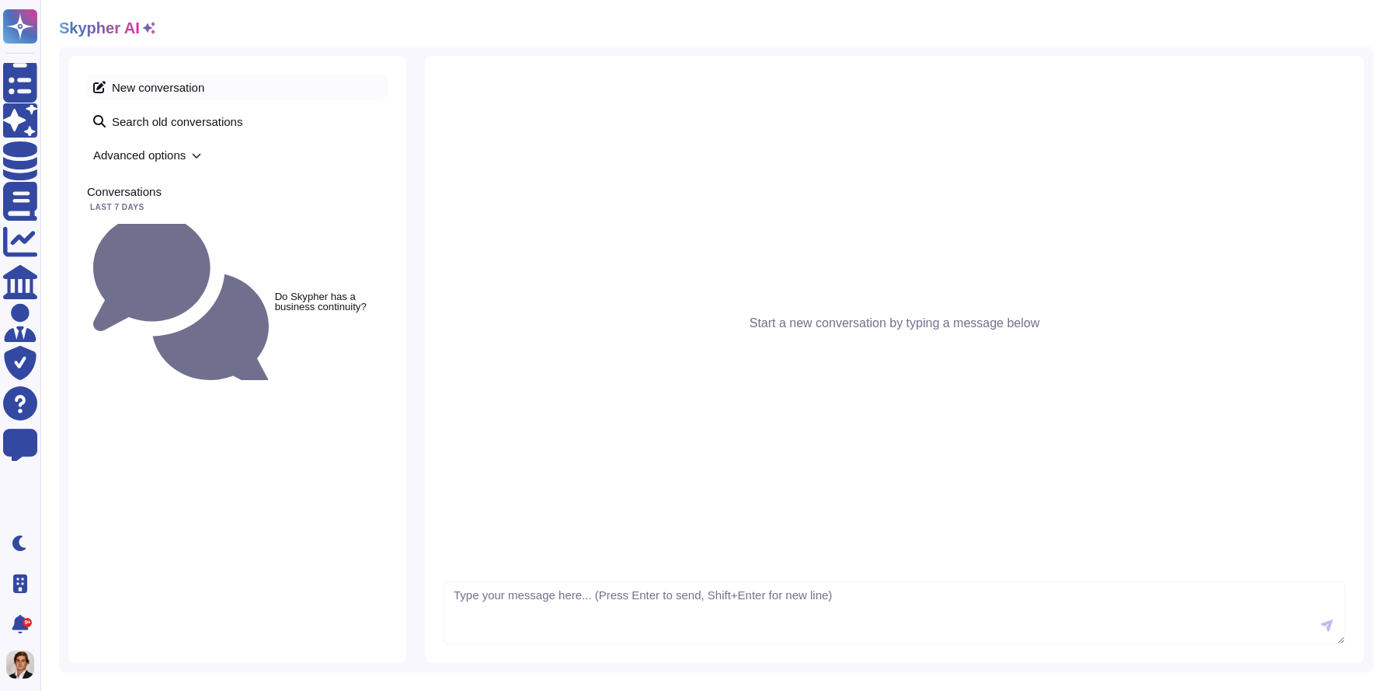
scroll to position [0, 0]
click at [529, 609] on textarea at bounding box center [895, 613] width 902 height 64
paste textarea "Do we regularly backup data and what is the timeline and regularity?"
type textarea "Do we regularly backup data and what is the timeline and regularity?"
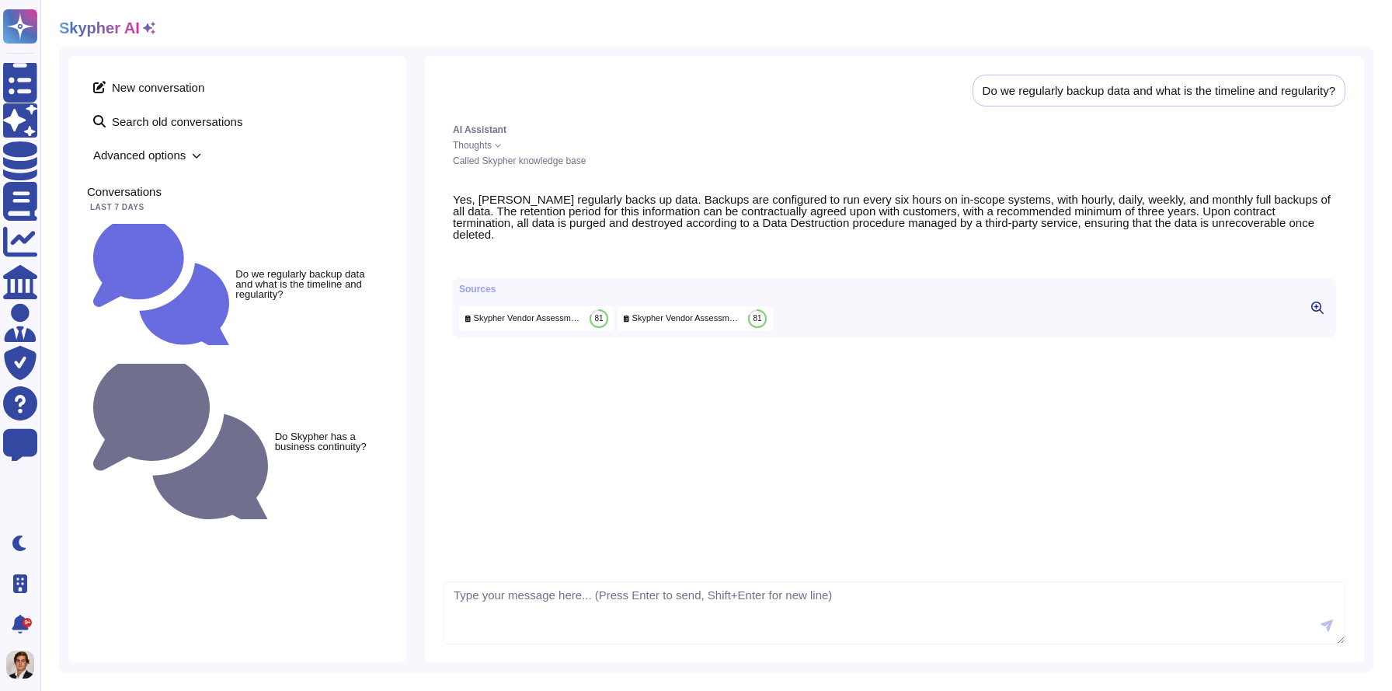
click at [197, 154] on icon at bounding box center [196, 155] width 9 height 9
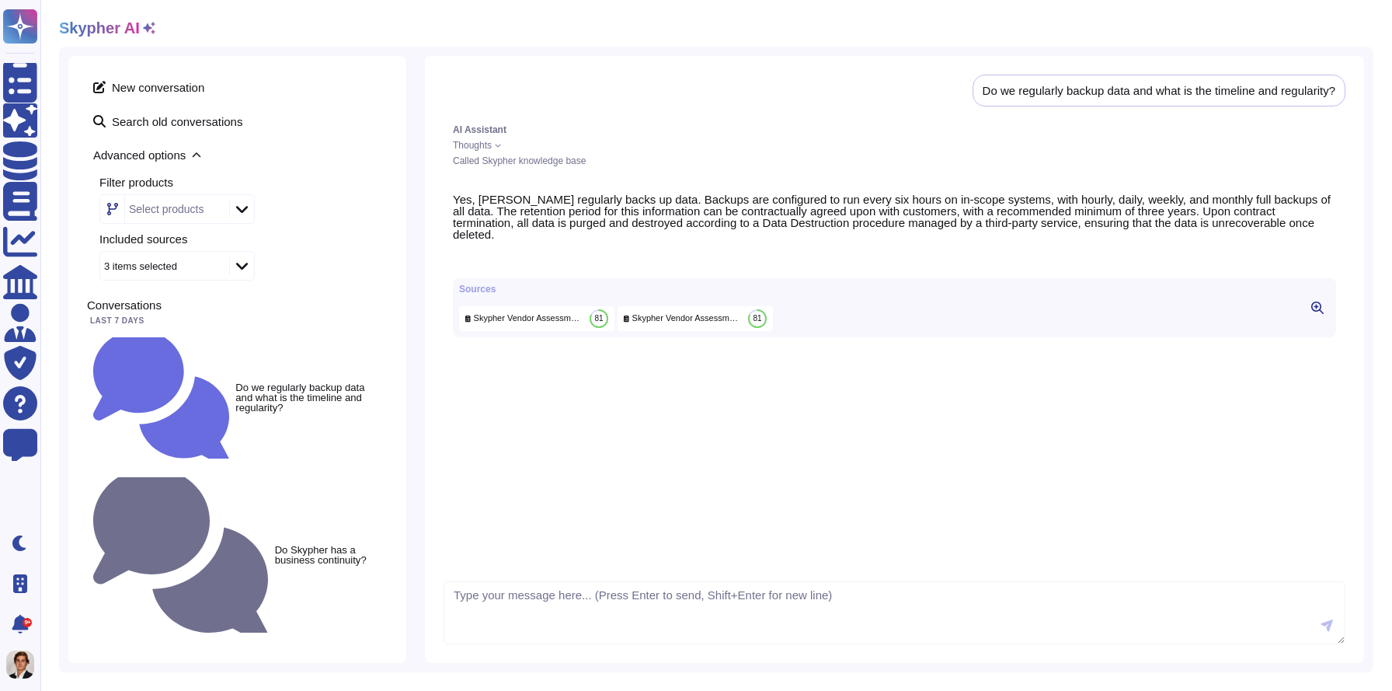
click at [242, 266] on icon at bounding box center [242, 266] width 12 height 16
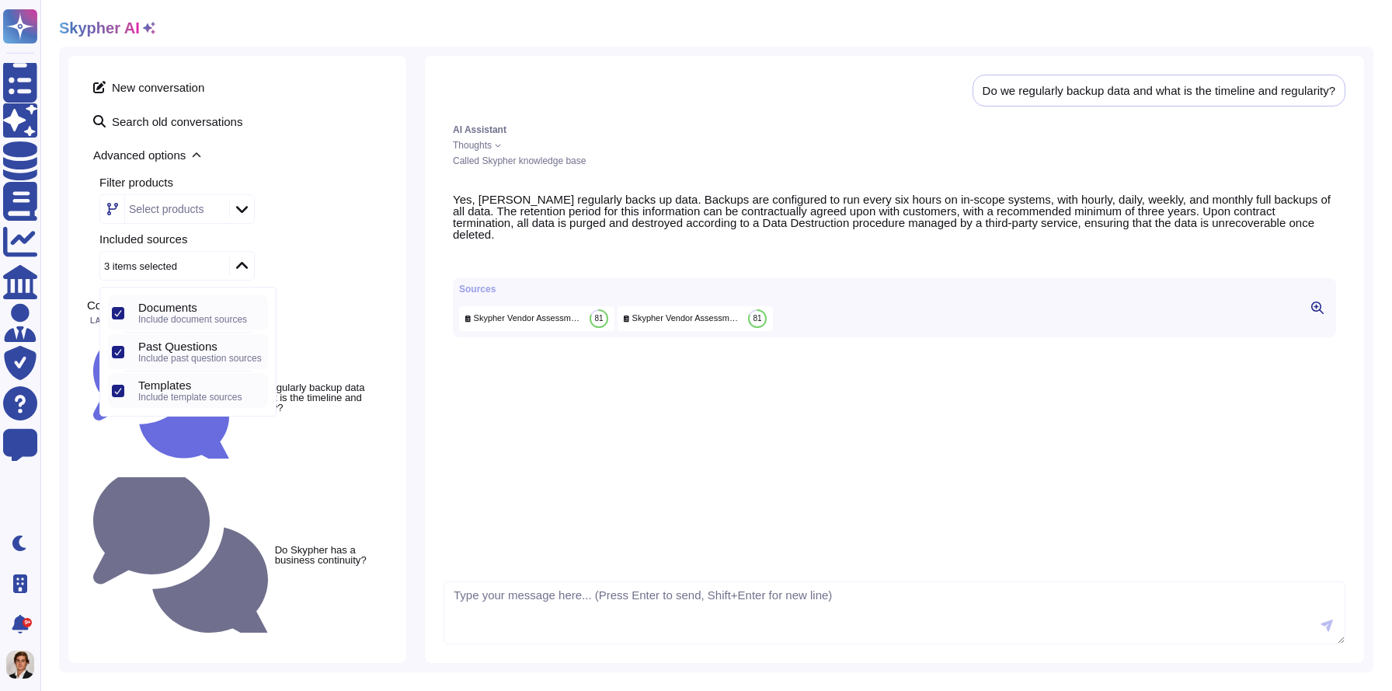
click at [242, 266] on icon at bounding box center [242, 266] width 12 height 16
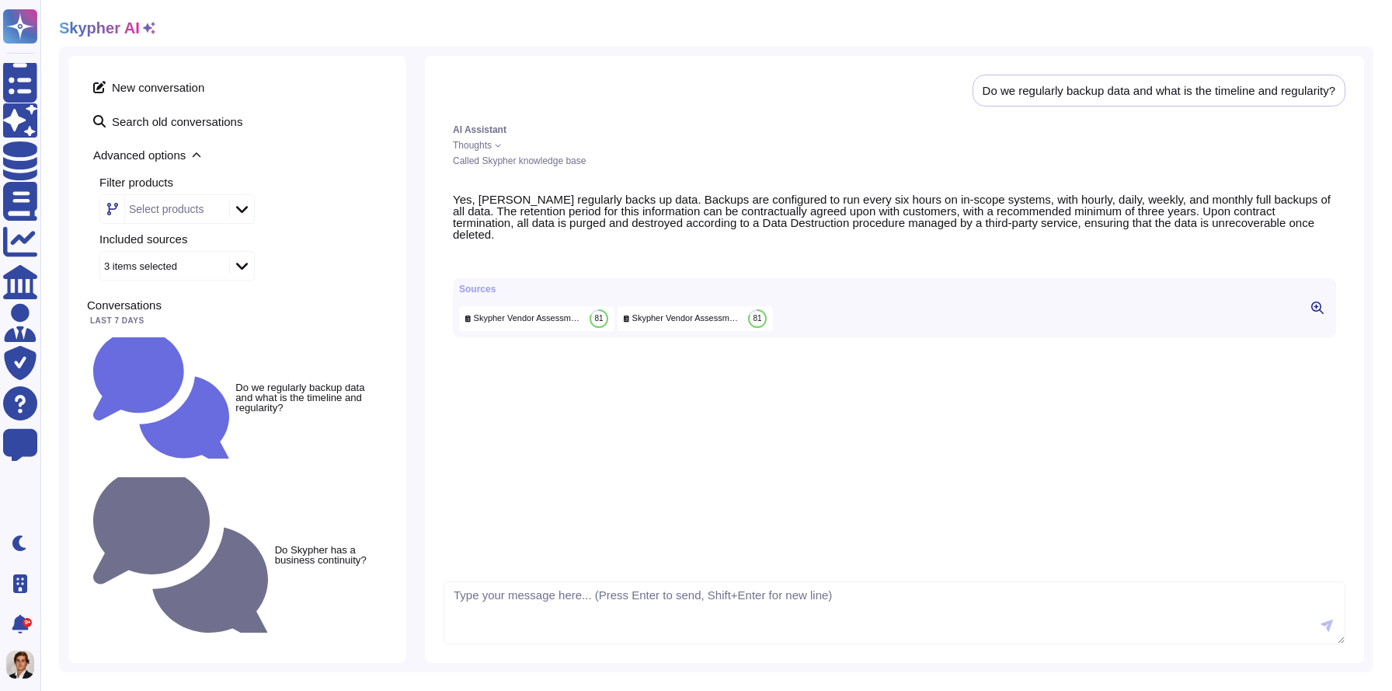
click at [641, 437] on div "Do we regularly backup data and what is the timeline and regularity? AI Assista…" at bounding box center [895, 323] width 902 height 497
click at [505, 604] on textarea at bounding box center [895, 613] width 902 height 64
paste textarea "Just use document source"
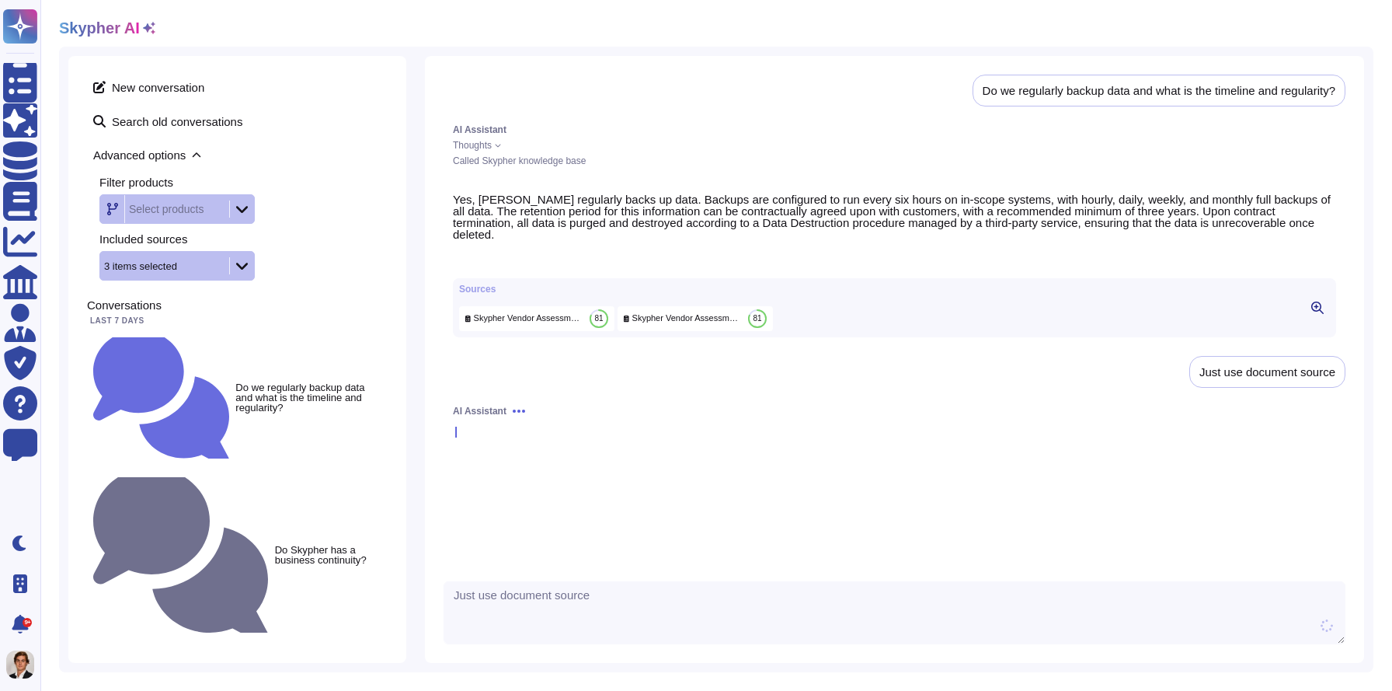
type textarea "Just use document source"
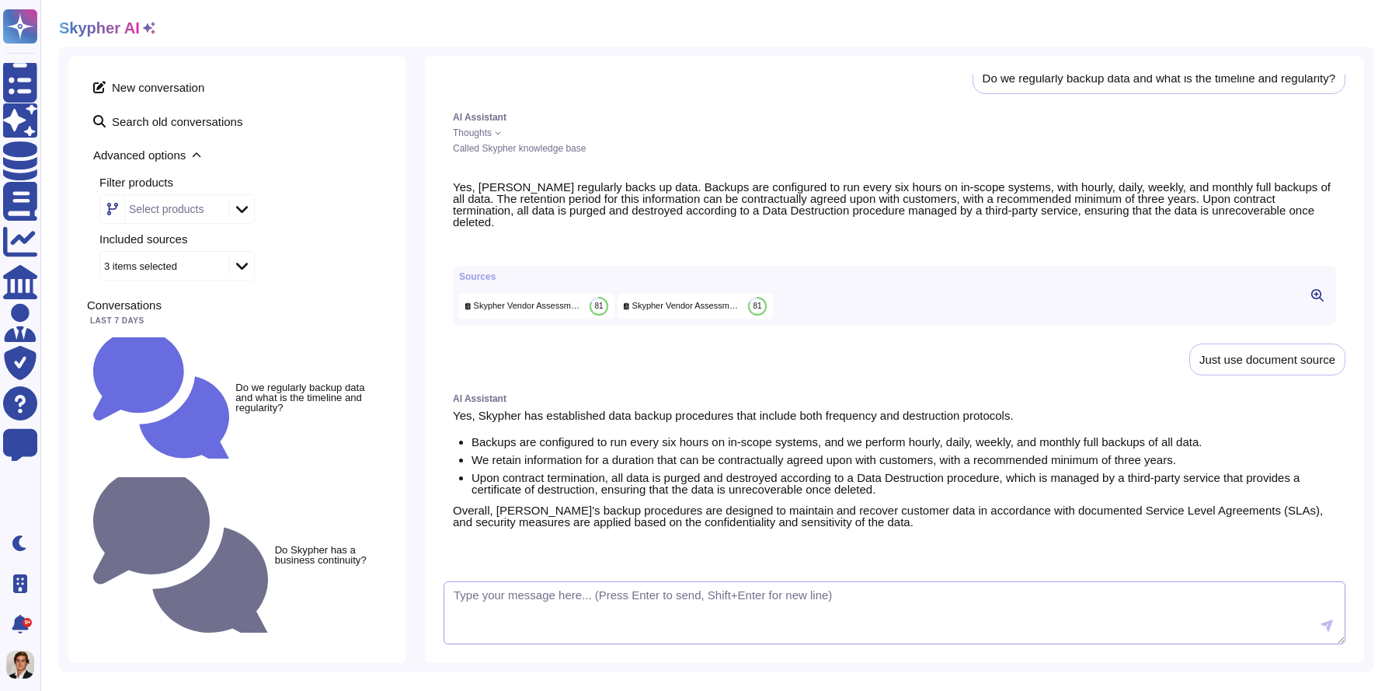
scroll to position [37, 0]
drag, startPoint x: 1336, startPoint y: 351, endPoint x: 1167, endPoint y: 347, distance: 168.6
click at [1167, 347] on div "Do we regularly backup data and what is the timeline and regularity? AI Assista…" at bounding box center [895, 323] width 902 height 497
copy div "Just use document source"
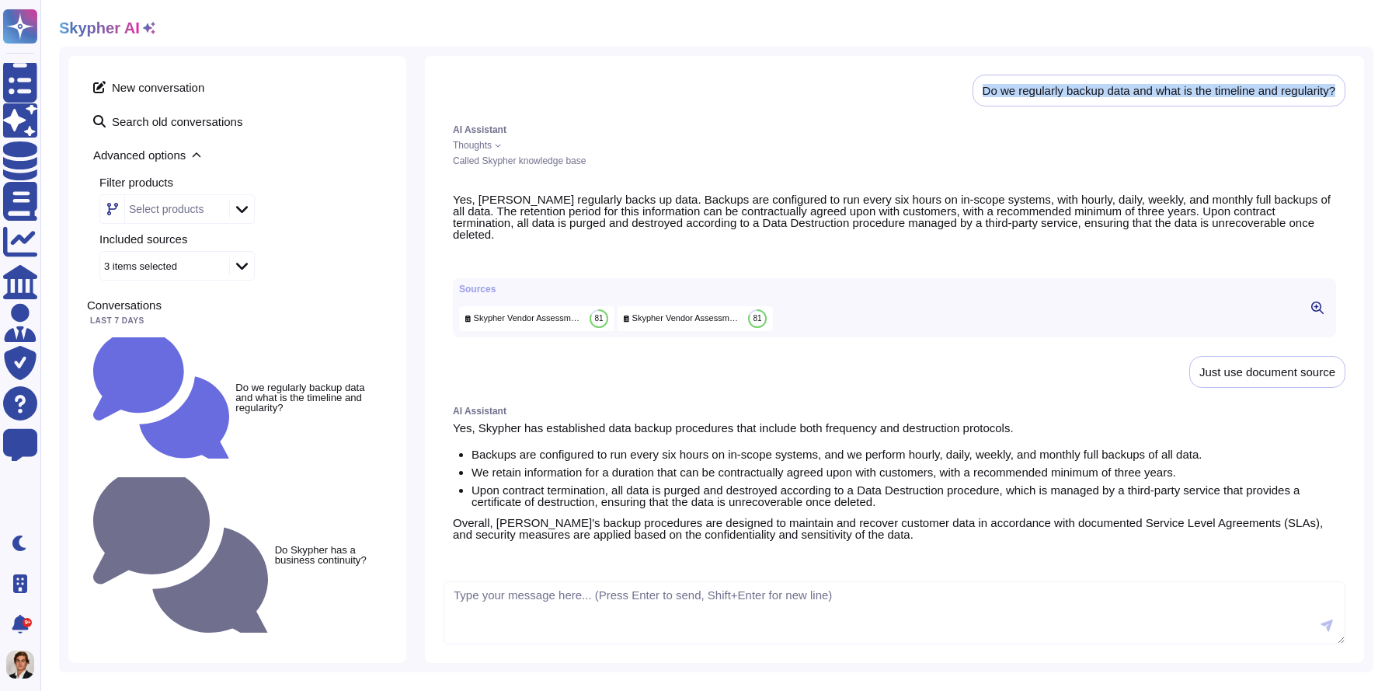
drag, startPoint x: 970, startPoint y: 89, endPoint x: 1340, endPoint y: 92, distance: 369.1
click at [1340, 92] on div "Do we regularly backup data and what is the timeline and regularity?" at bounding box center [1159, 91] width 373 height 32
copy div "Do we regularly backup data and what is the timeline and regularity?"
drag, startPoint x: 1193, startPoint y: 384, endPoint x: 1342, endPoint y: 385, distance: 149.2
click at [1342, 385] on div "Just use document source" at bounding box center [1268, 372] width 156 height 32
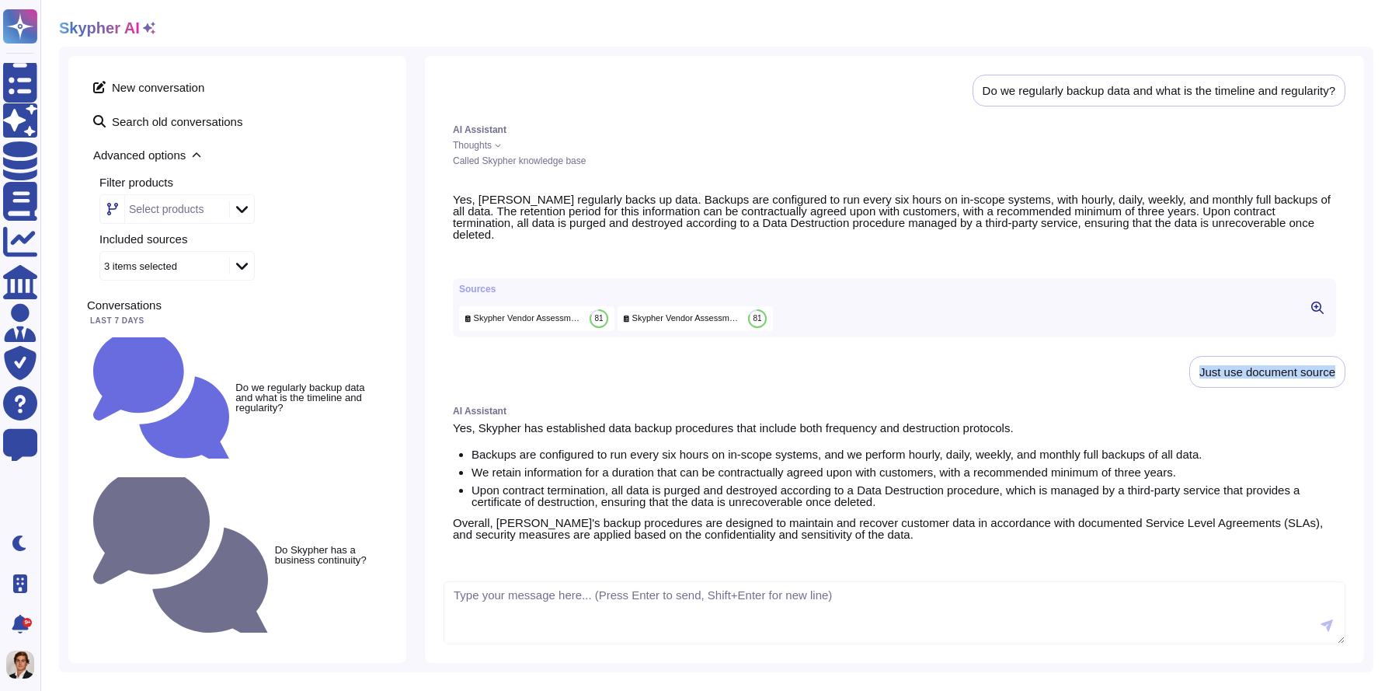
copy div "Just use document source"
